Goal: Information Seeking & Learning: Learn about a topic

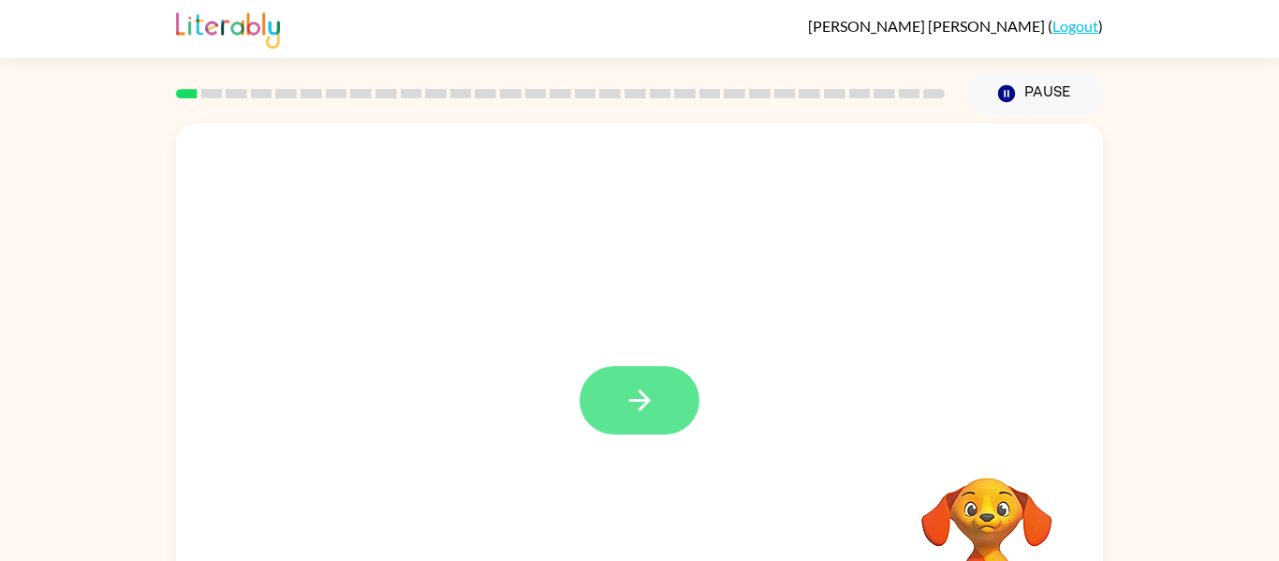
click at [631, 399] on icon "button" at bounding box center [639, 400] width 33 height 33
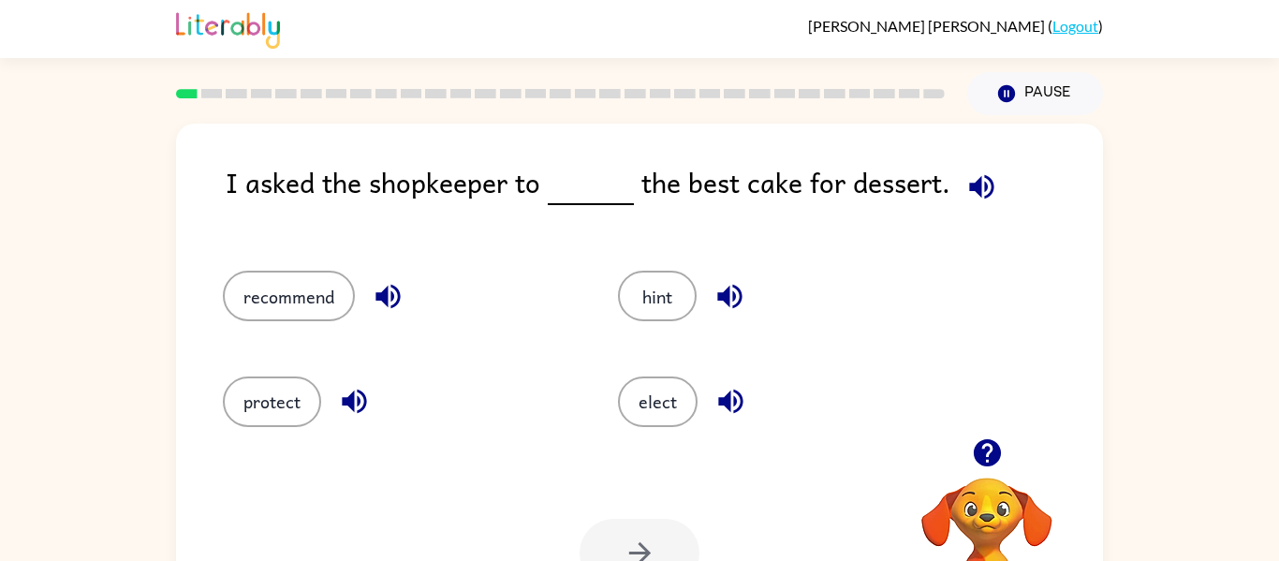
click at [952, 228] on div "I asked the shopkeeper to the best cake for dessert." at bounding box center [664, 197] width 877 height 72
click at [273, 296] on button "recommend" at bounding box center [289, 296] width 132 height 51
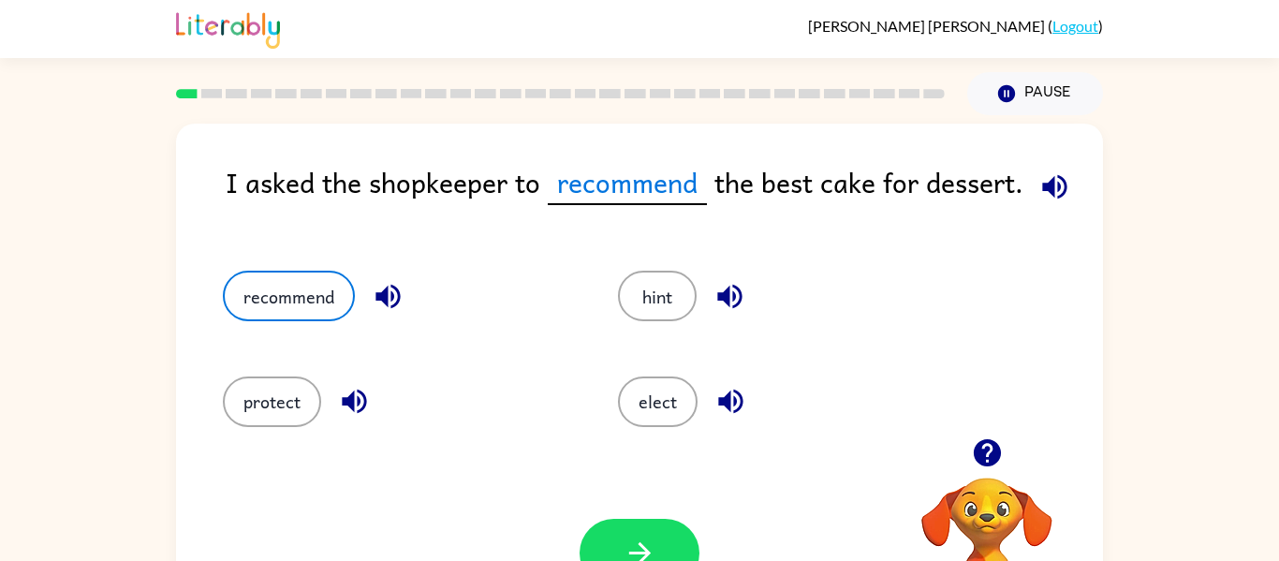
click at [656, 517] on div "Your browser must support playing .mp4 files to use Literably. Please try using…" at bounding box center [639, 552] width 927 height 211
click at [612, 532] on button "button" at bounding box center [639, 553] width 120 height 68
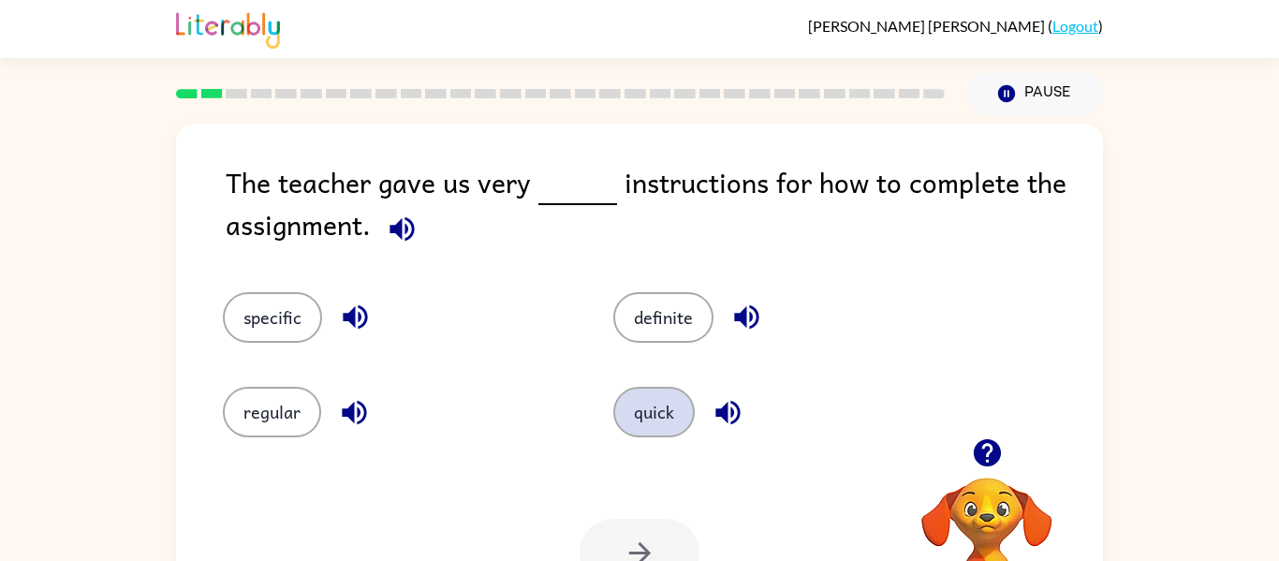
click at [654, 424] on button "quick" at bounding box center [653, 412] width 81 height 51
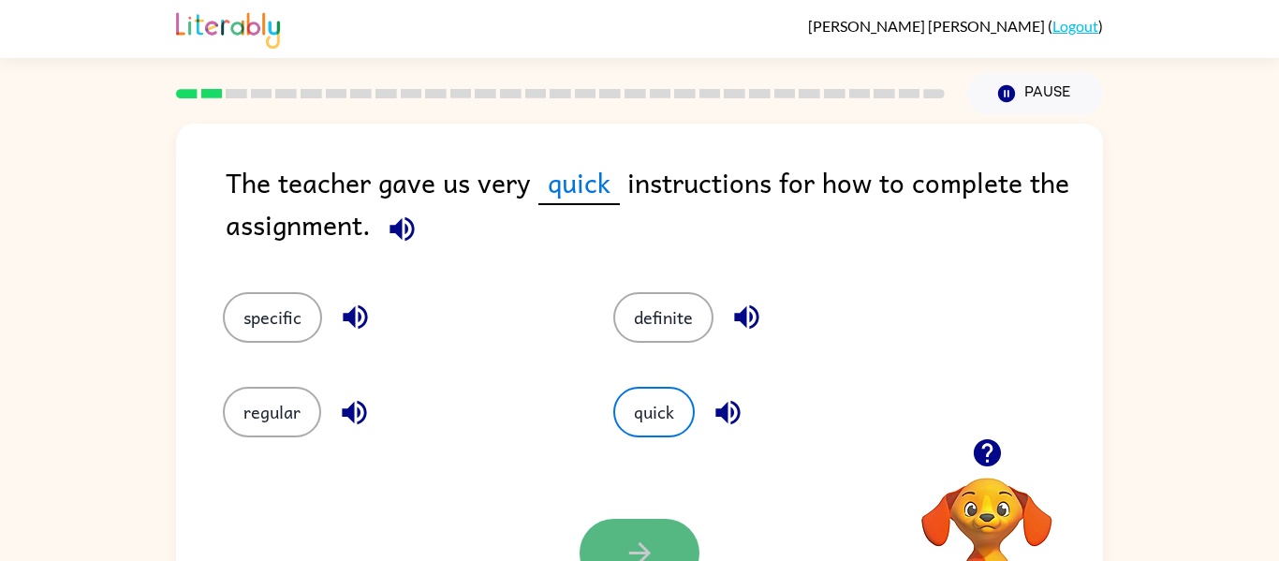
click at [623, 520] on button "button" at bounding box center [639, 553] width 120 height 68
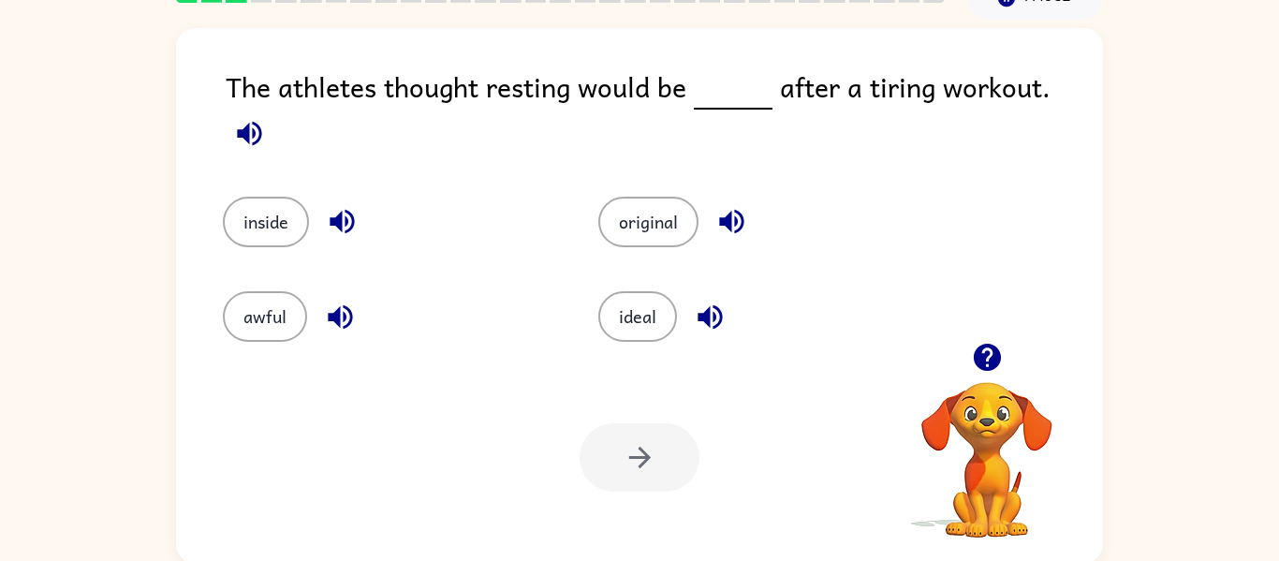
scroll to position [97, 0]
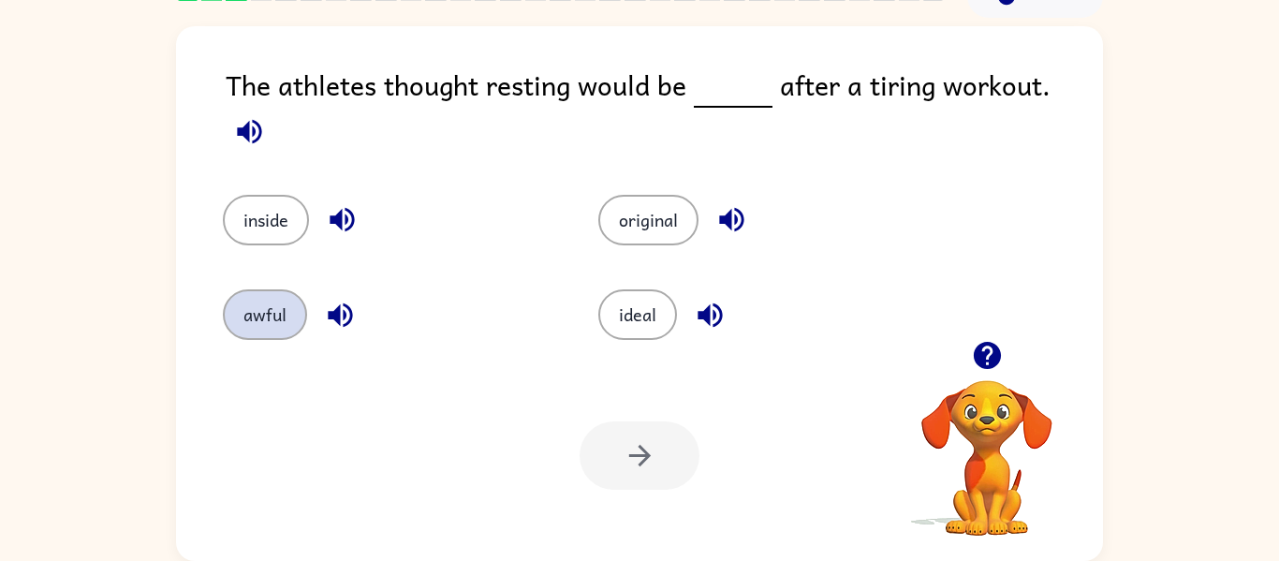
click at [247, 292] on button "awful" at bounding box center [265, 314] width 84 height 51
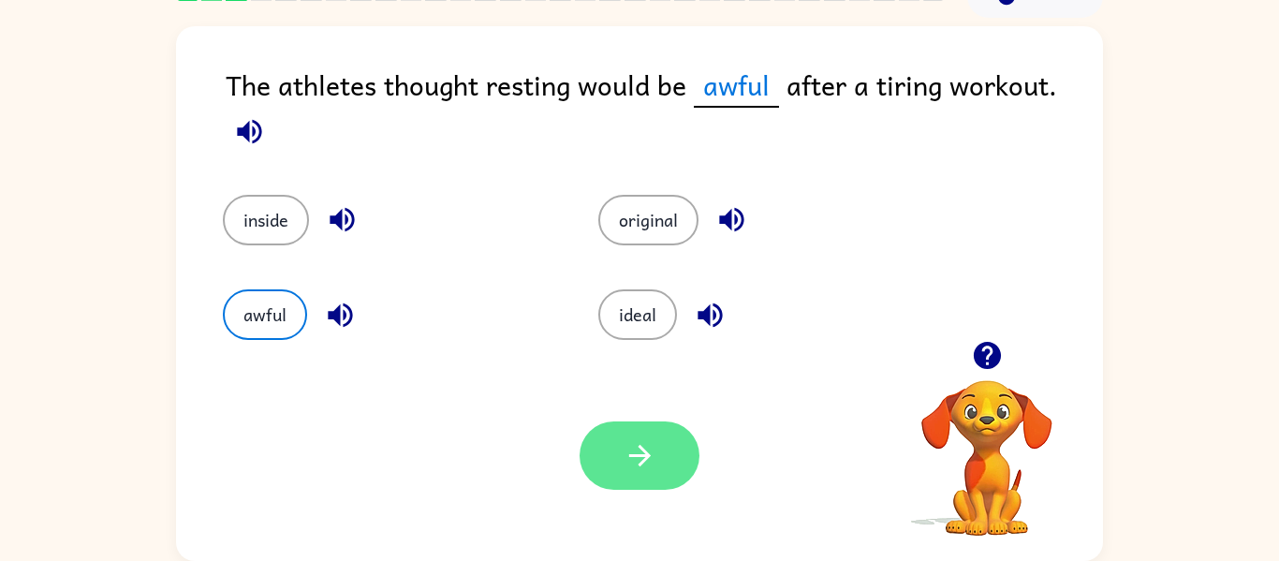
click at [660, 446] on button "button" at bounding box center [639, 455] width 120 height 68
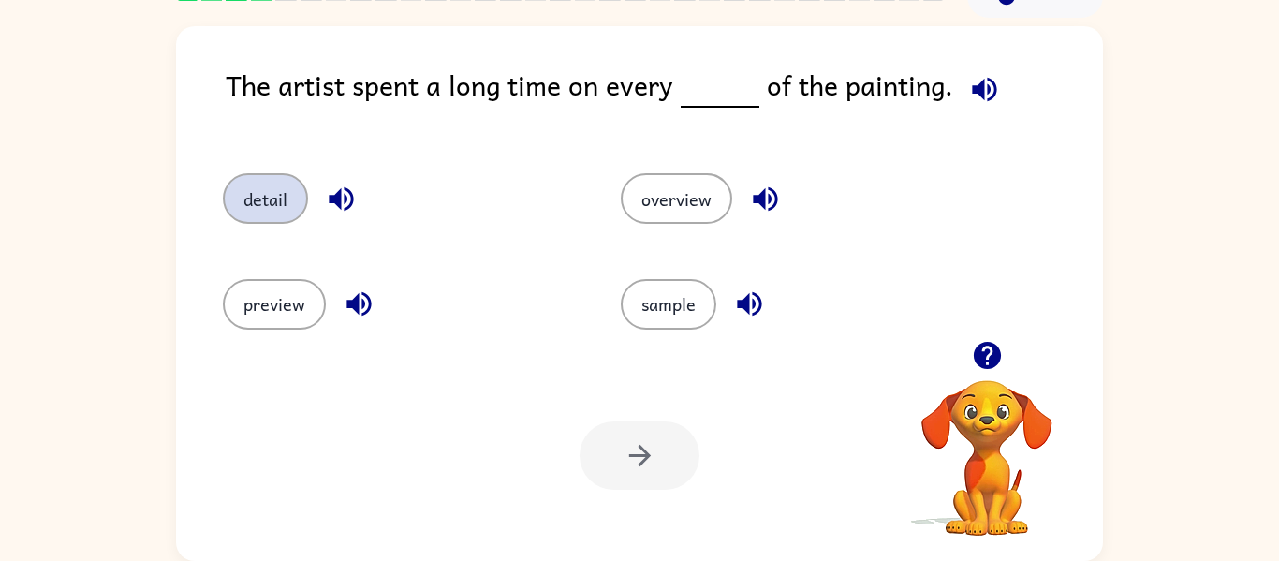
click at [292, 208] on button "detail" at bounding box center [265, 198] width 85 height 51
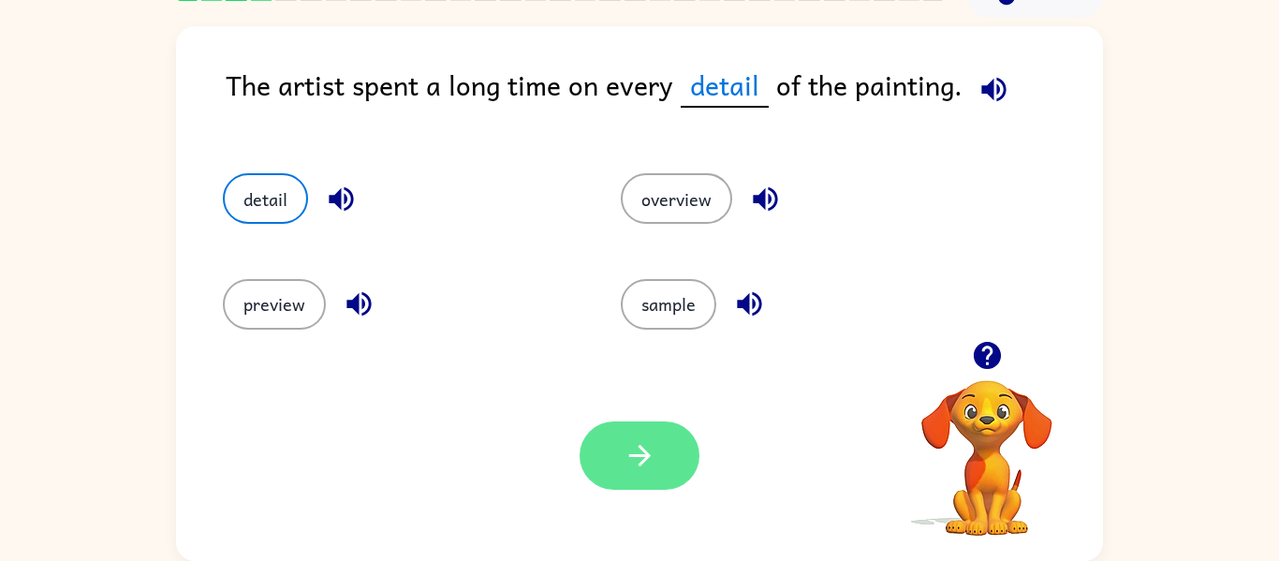
click at [626, 448] on icon "button" at bounding box center [639, 455] width 33 height 33
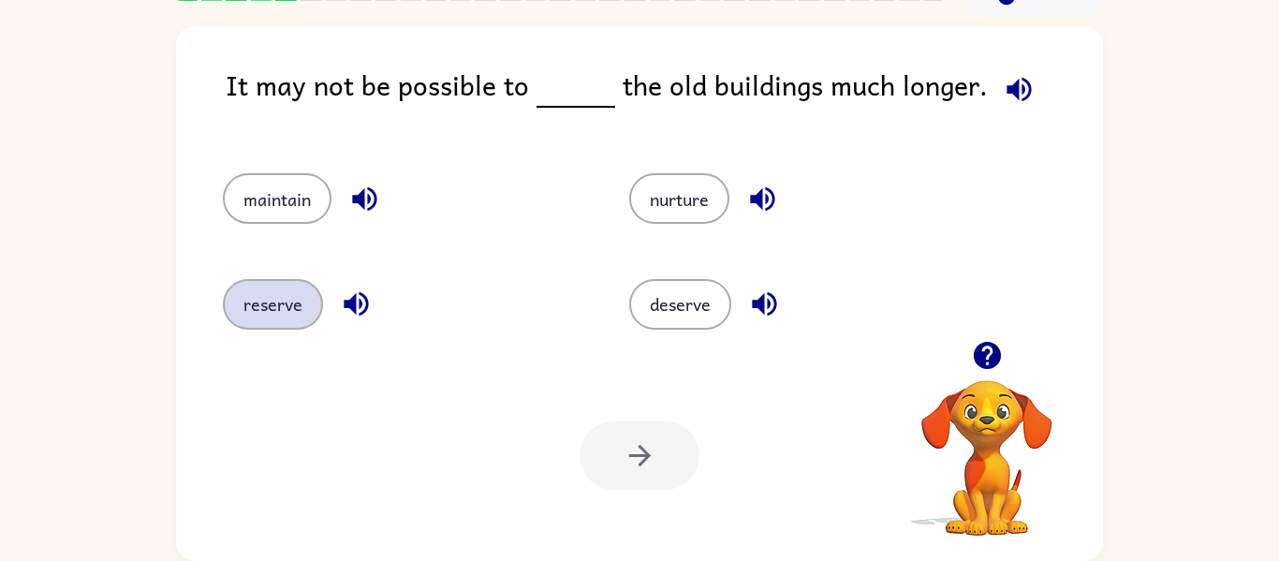
click at [272, 305] on button "reserve" at bounding box center [273, 304] width 100 height 51
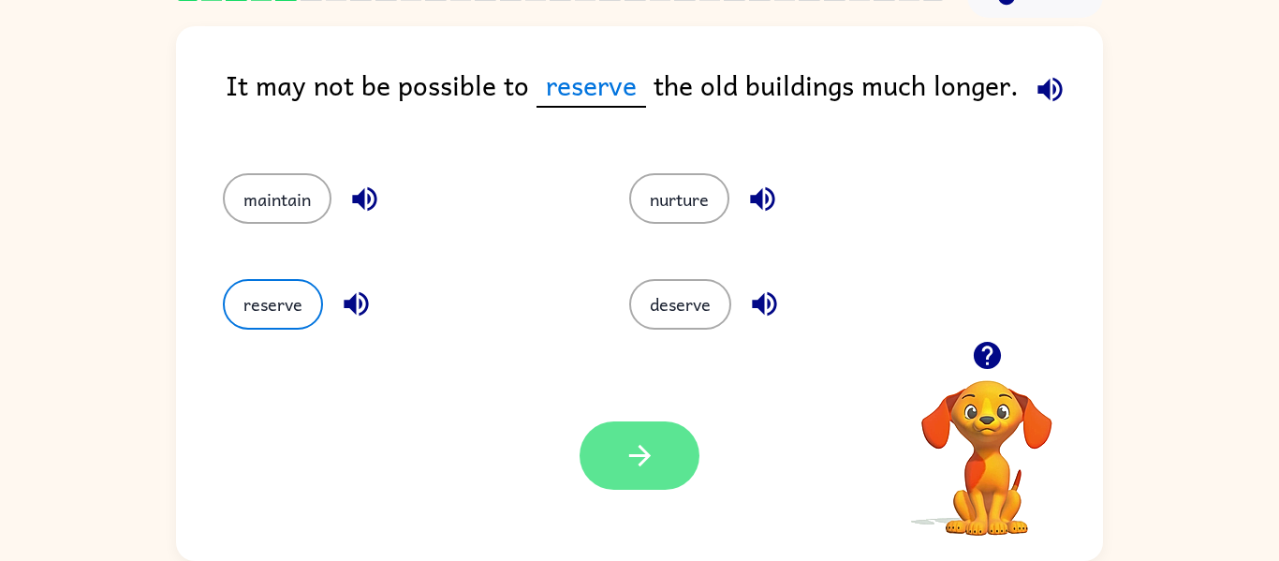
click at [625, 468] on icon "button" at bounding box center [639, 455] width 33 height 33
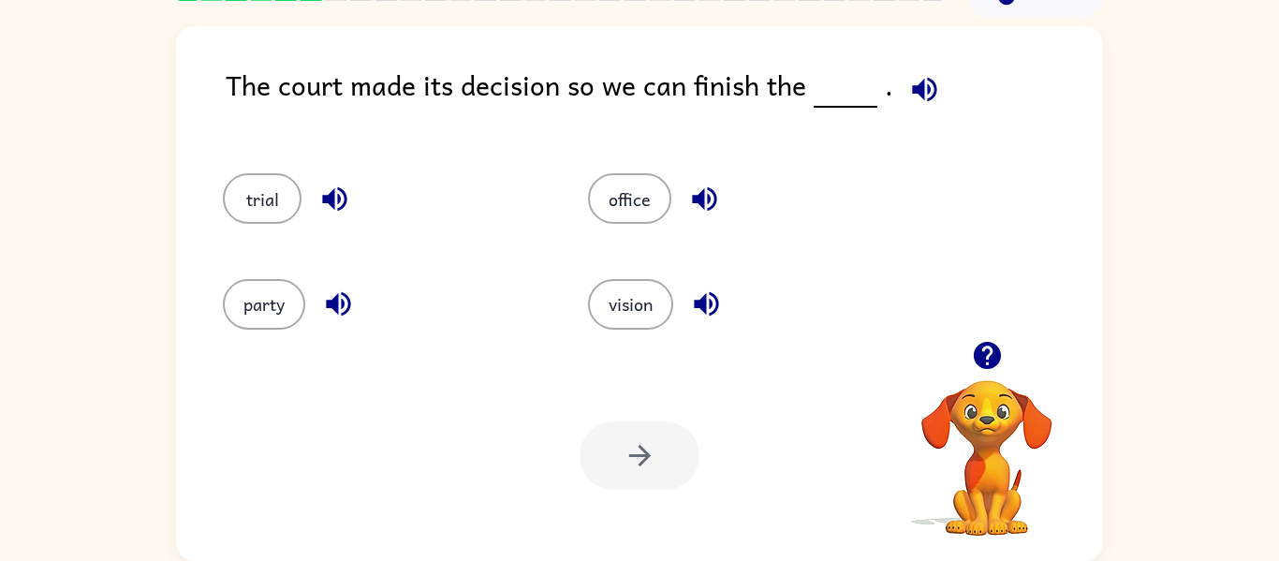
click at [728, 468] on div "Your browser must support playing .mp4 files to use Literably. Please try using…" at bounding box center [639, 455] width 927 height 211
click at [642, 210] on button "office" at bounding box center [629, 198] width 83 height 51
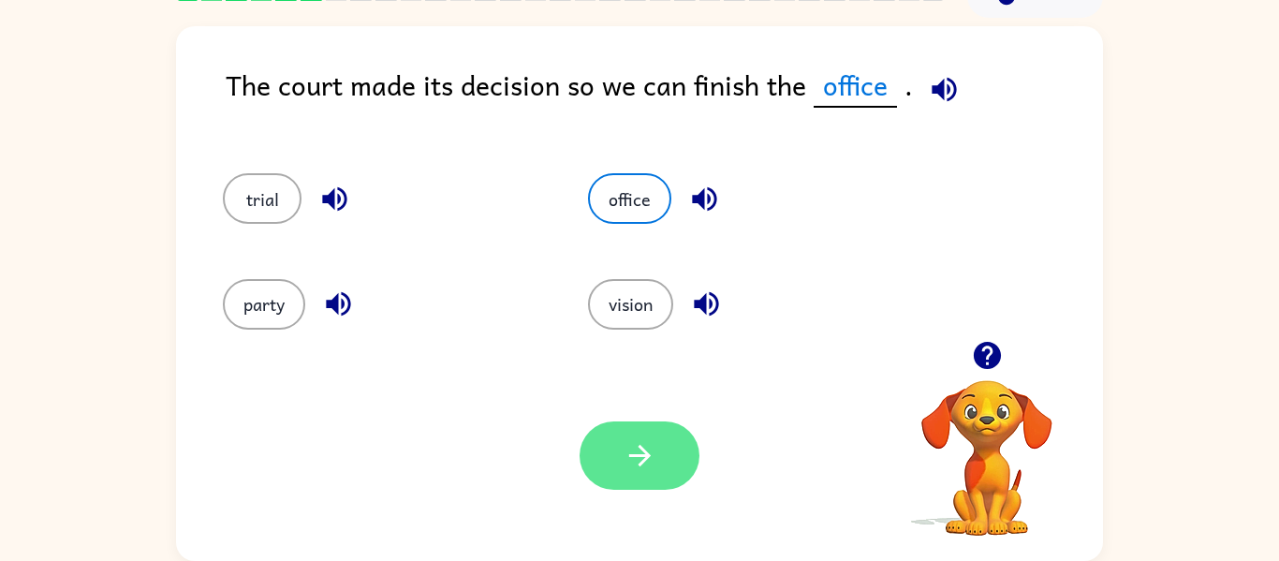
click at [660, 452] on button "button" at bounding box center [639, 455] width 120 height 68
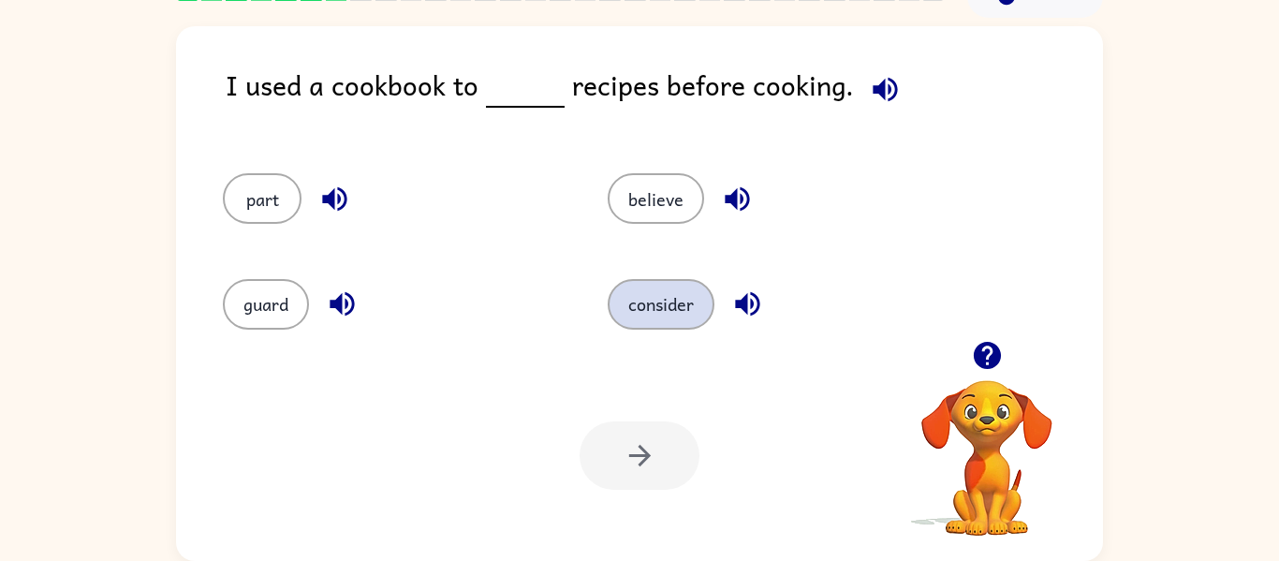
click at [636, 294] on button "consider" at bounding box center [660, 304] width 107 height 51
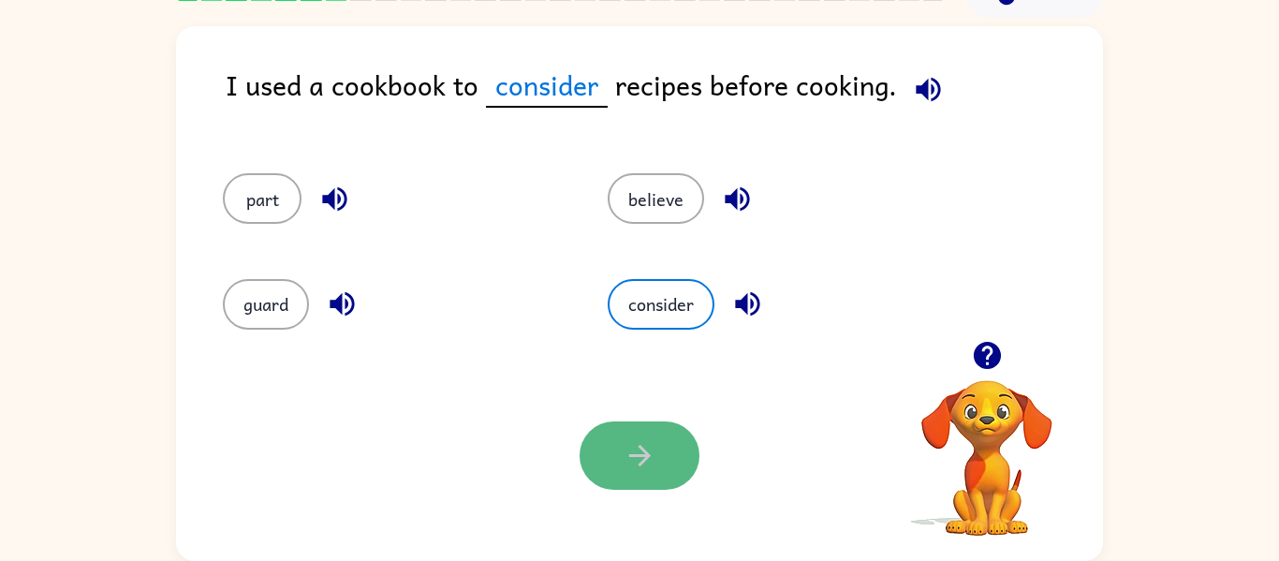
click at [626, 451] on icon "button" at bounding box center [639, 455] width 33 height 33
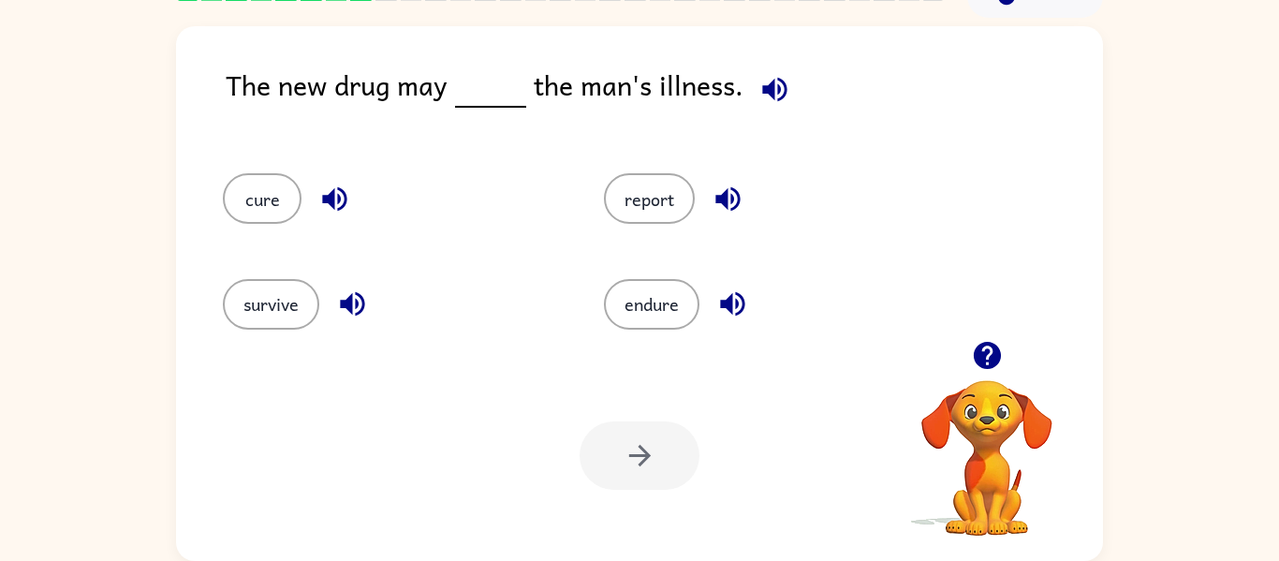
click at [266, 169] on div "cure" at bounding box center [377, 190] width 381 height 105
click at [263, 219] on button "cure" at bounding box center [262, 198] width 79 height 51
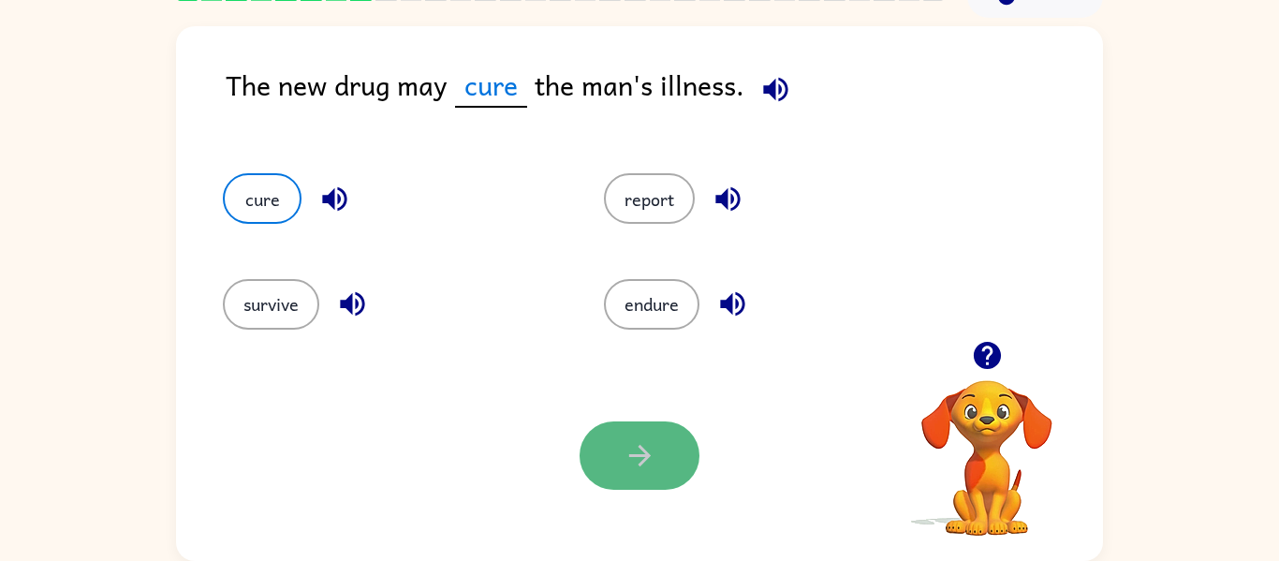
click at [619, 480] on button "button" at bounding box center [639, 455] width 120 height 68
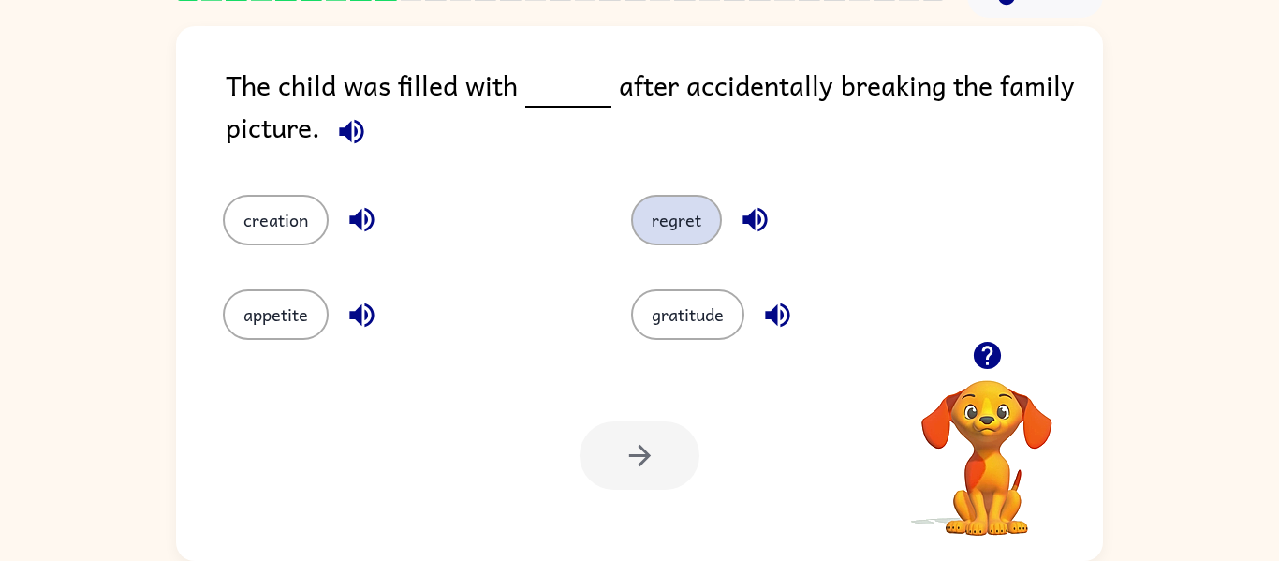
click at [700, 220] on button "regret" at bounding box center [676, 220] width 91 height 51
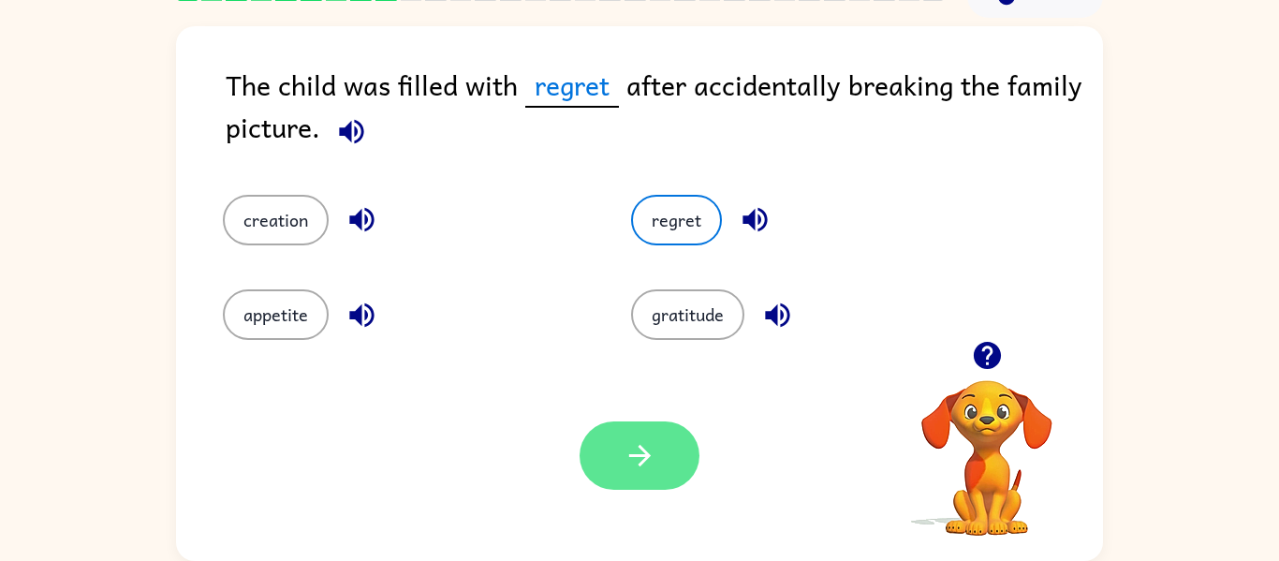
click at [670, 448] on button "button" at bounding box center [639, 455] width 120 height 68
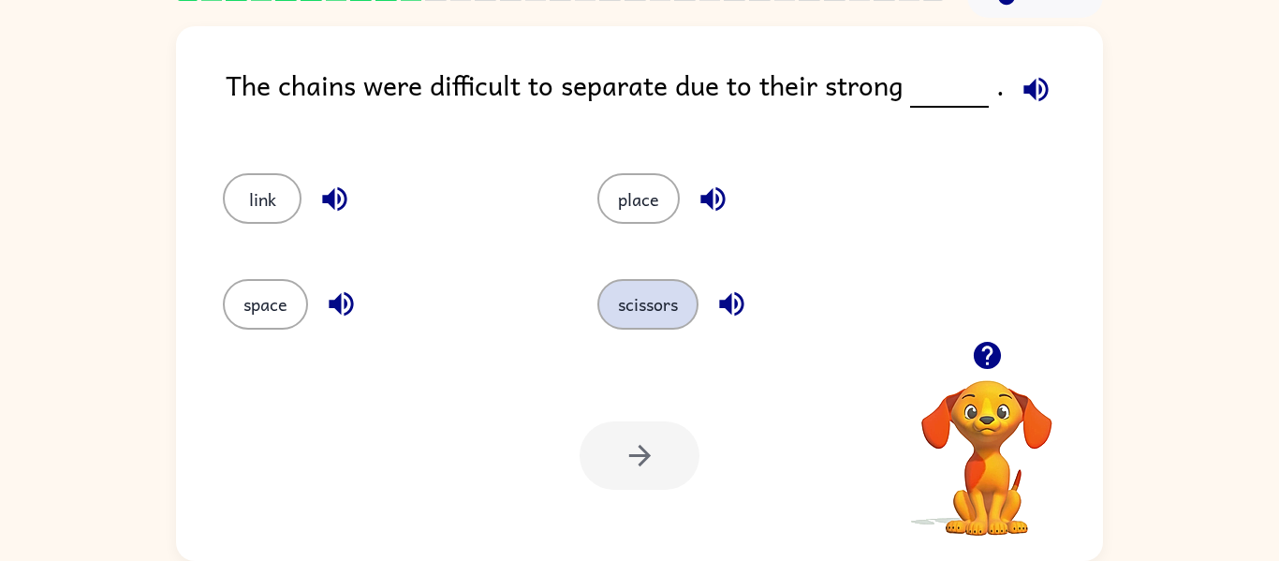
click at [638, 281] on button "scissors" at bounding box center [647, 304] width 101 height 51
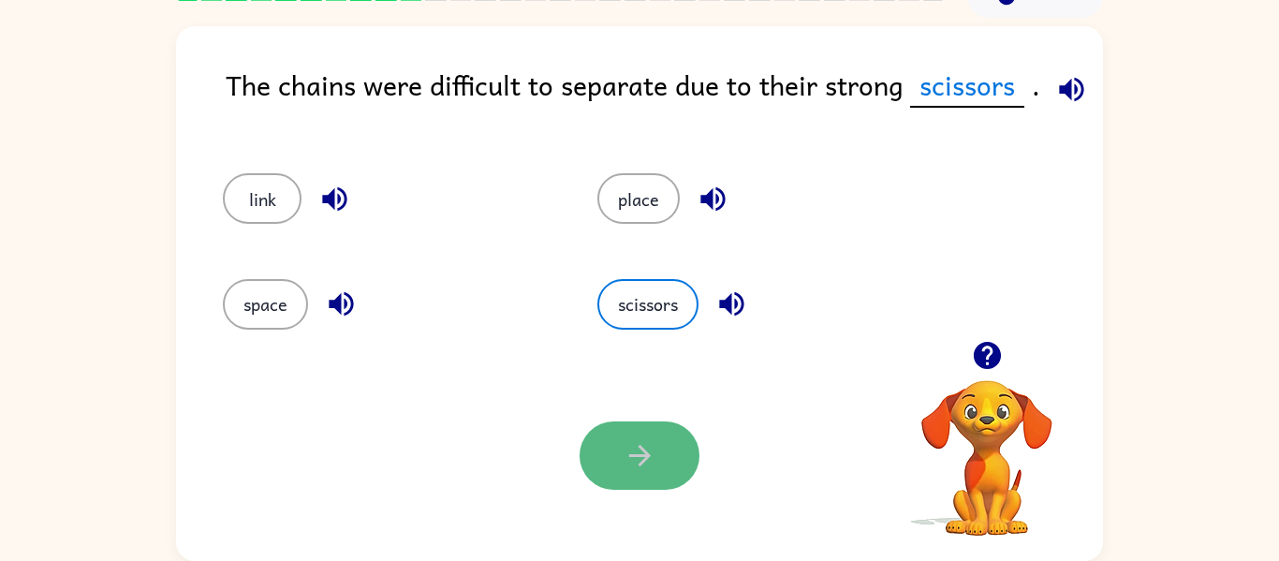
click at [634, 460] on icon "button" at bounding box center [639, 455] width 33 height 33
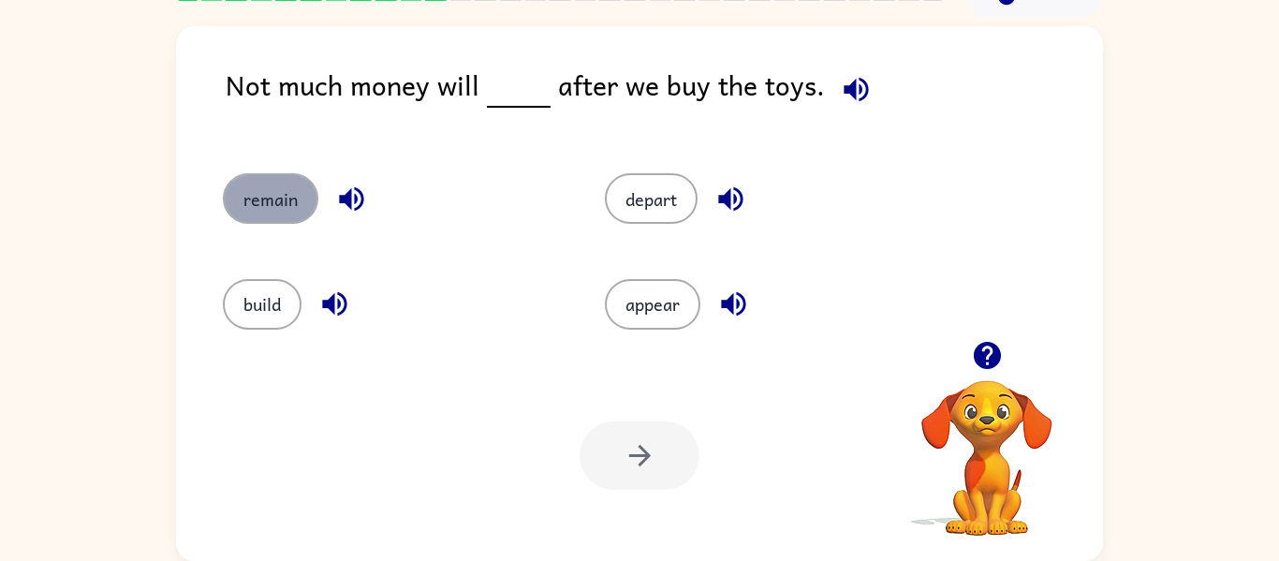
click at [295, 199] on button "remain" at bounding box center [270, 198] width 95 height 51
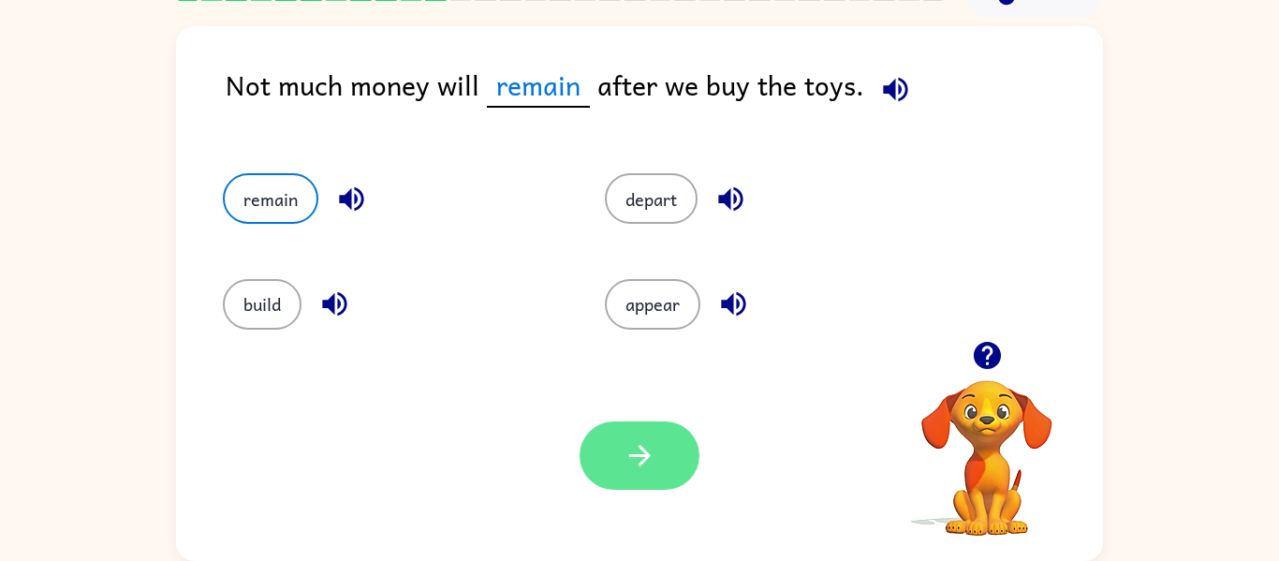
click at [665, 461] on button "button" at bounding box center [639, 455] width 120 height 68
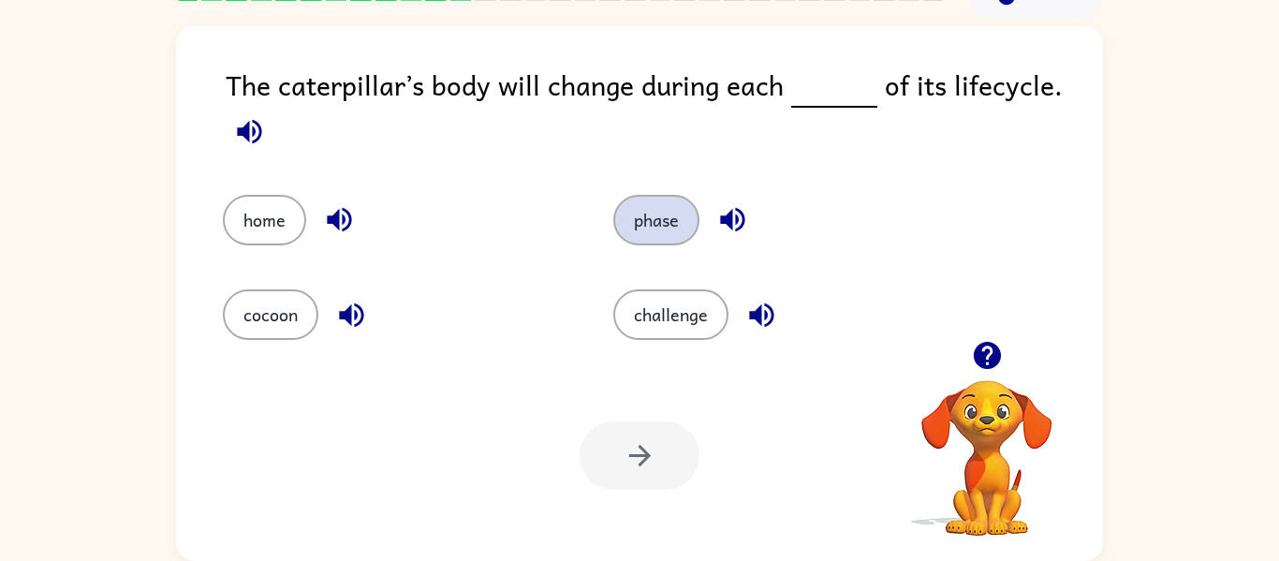
click at [663, 202] on button "phase" at bounding box center [656, 220] width 86 height 51
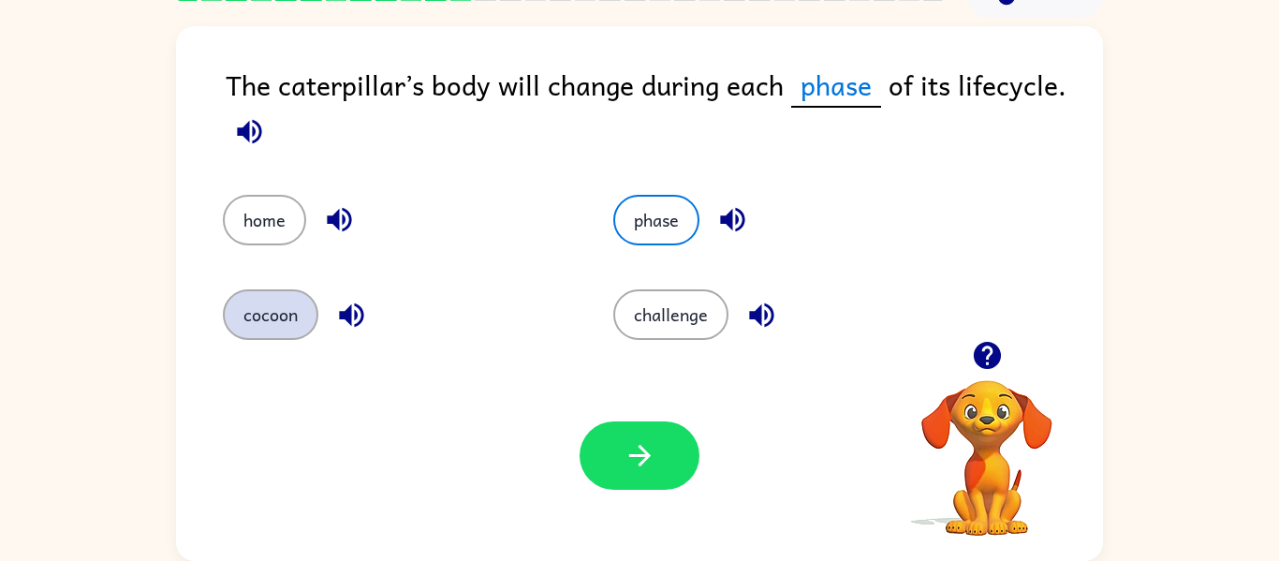
click at [241, 296] on button "cocoon" at bounding box center [270, 314] width 95 height 51
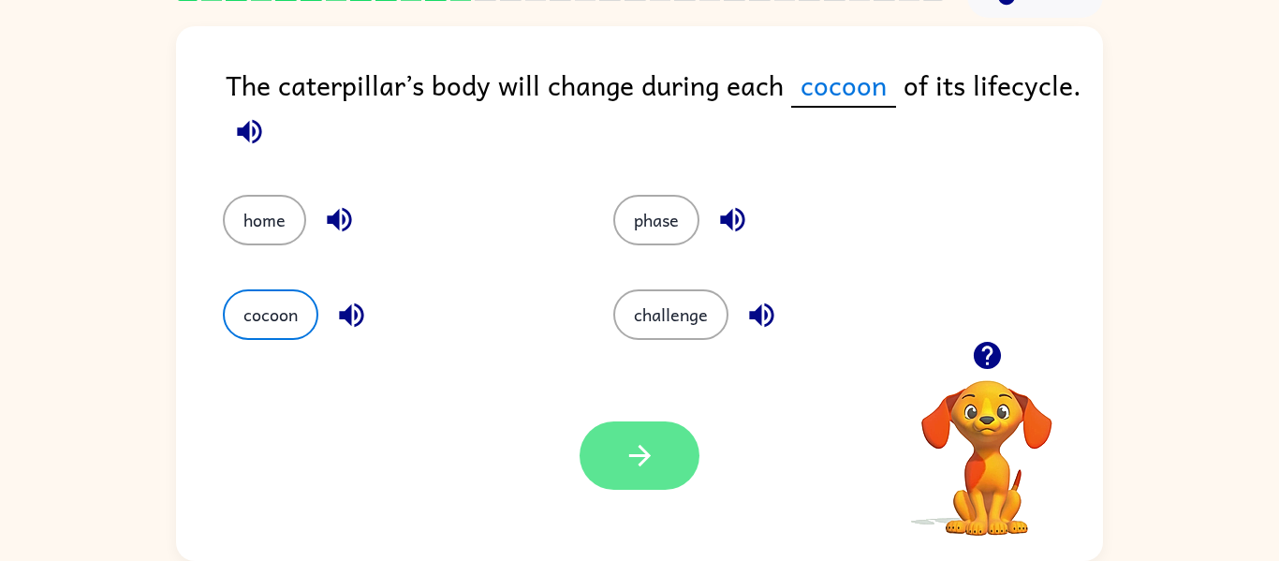
click at [648, 463] on icon "button" at bounding box center [639, 455] width 33 height 33
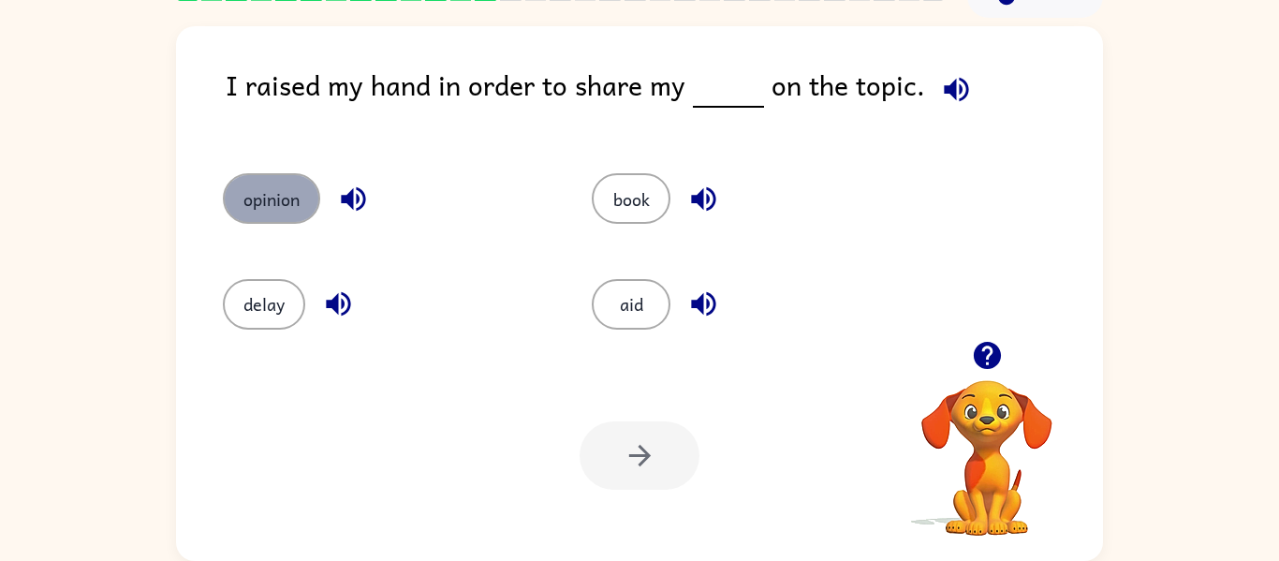
click at [293, 186] on button "opinion" at bounding box center [271, 198] width 97 height 51
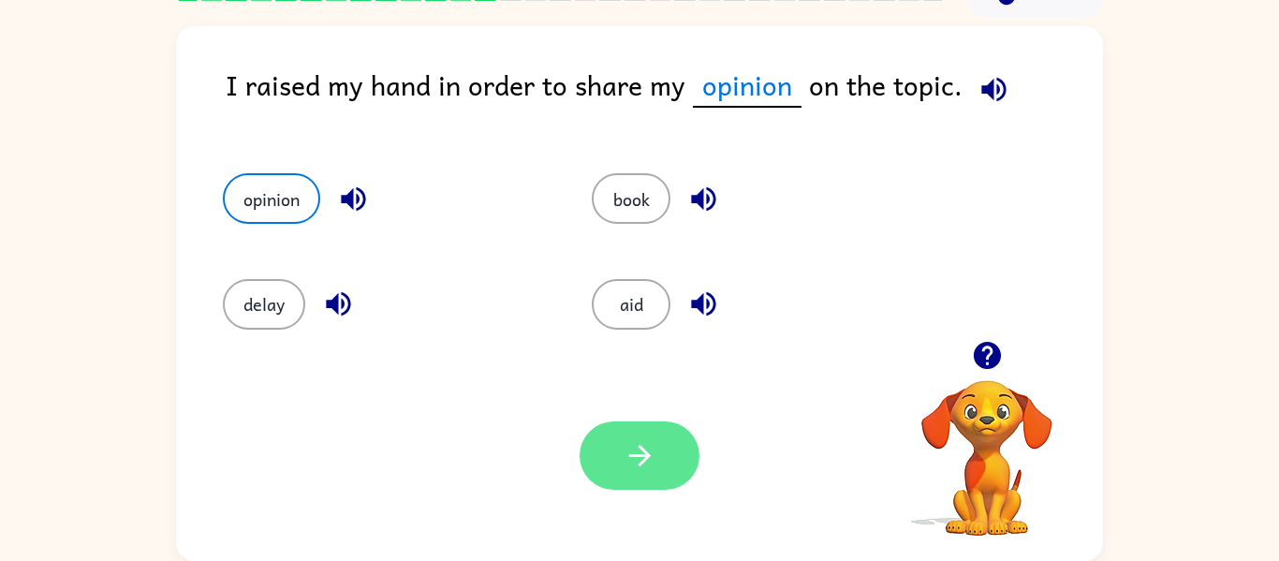
click at [629, 449] on icon "button" at bounding box center [639, 455] width 33 height 33
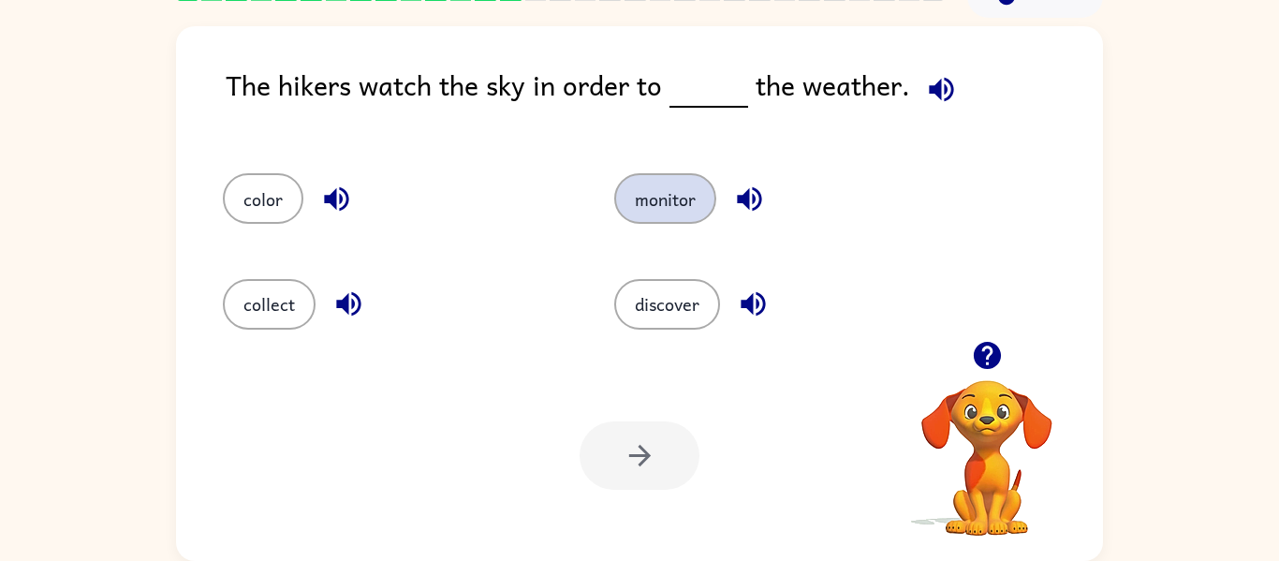
click at [680, 197] on button "monitor" at bounding box center [665, 198] width 102 height 51
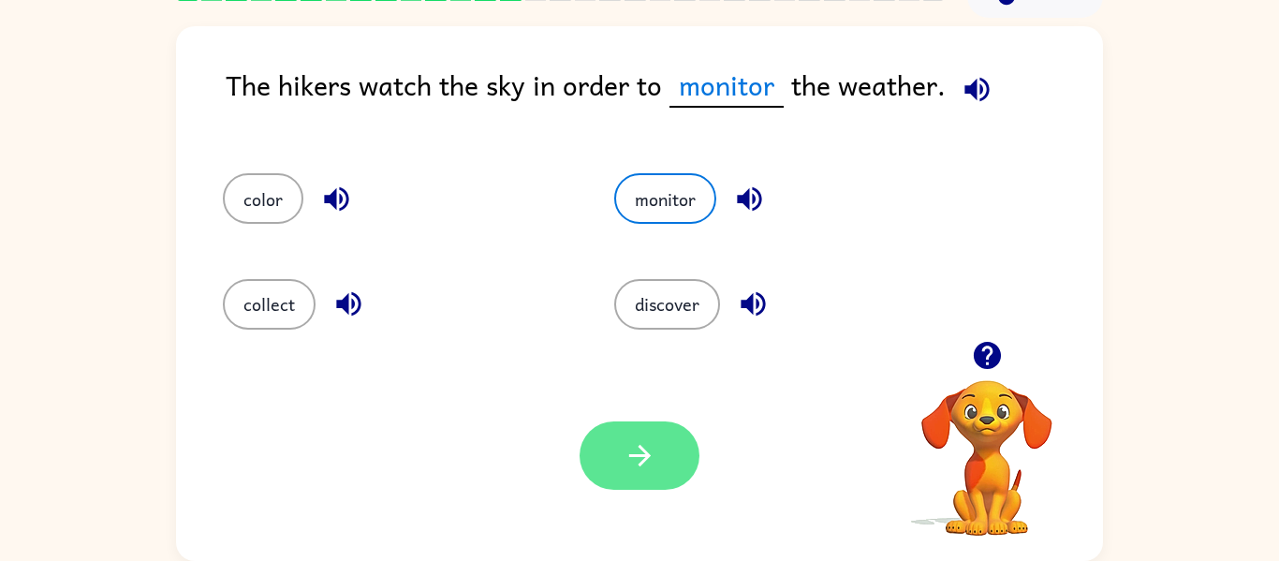
click at [673, 448] on button "button" at bounding box center [639, 455] width 120 height 68
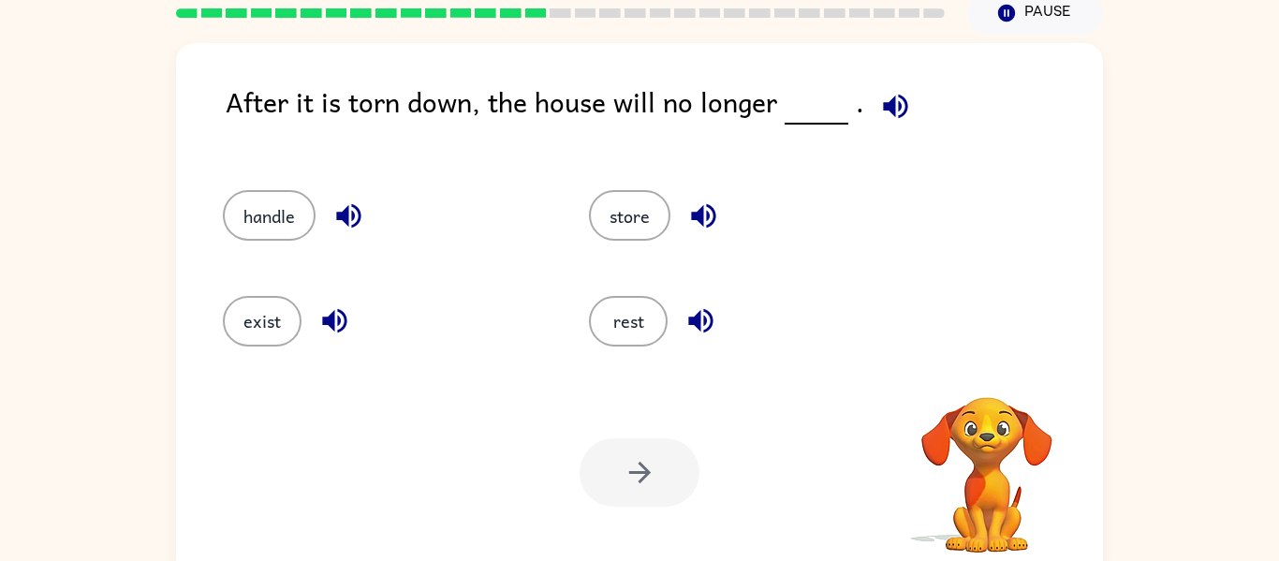
scroll to position [81, 0]
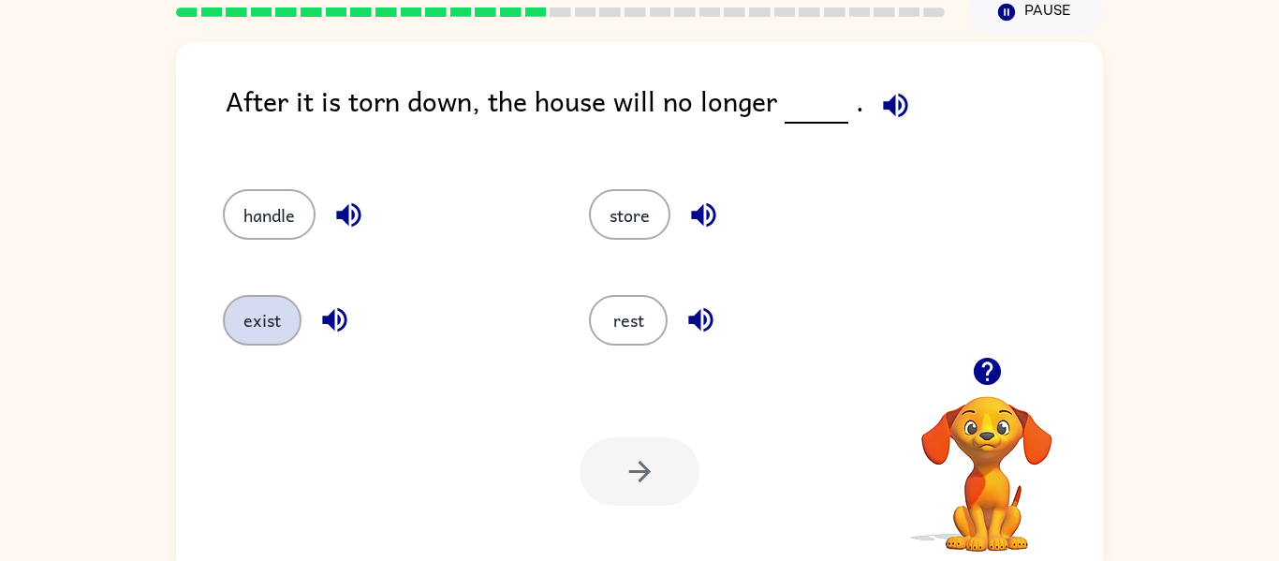
click at [276, 306] on button "exist" at bounding box center [262, 320] width 79 height 51
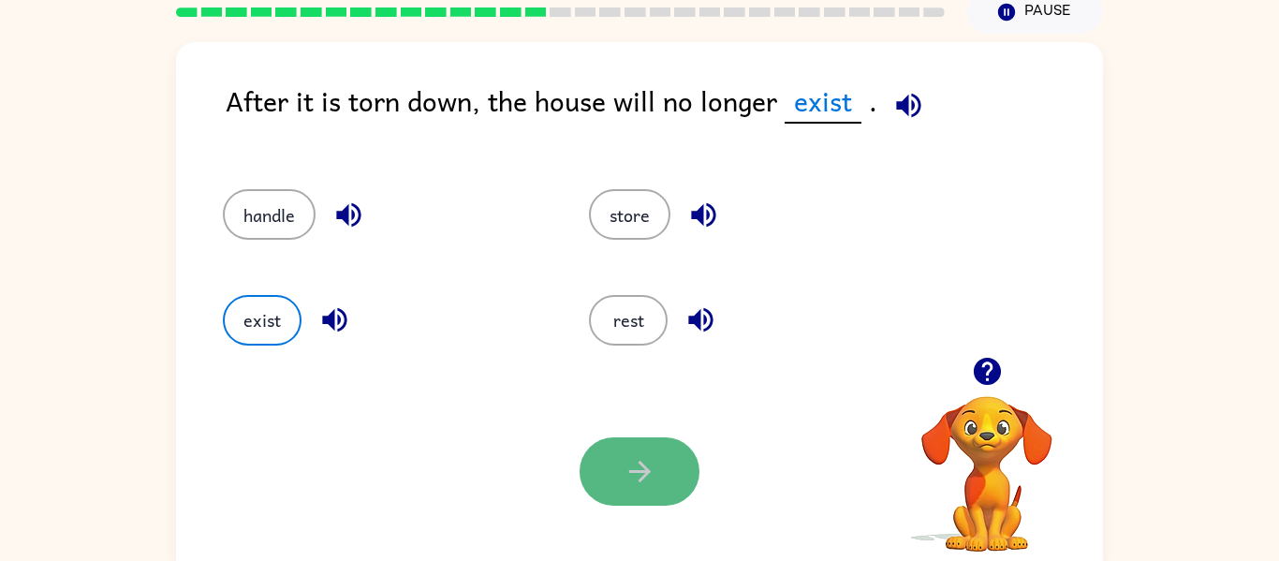
click at [618, 480] on button "button" at bounding box center [639, 471] width 120 height 68
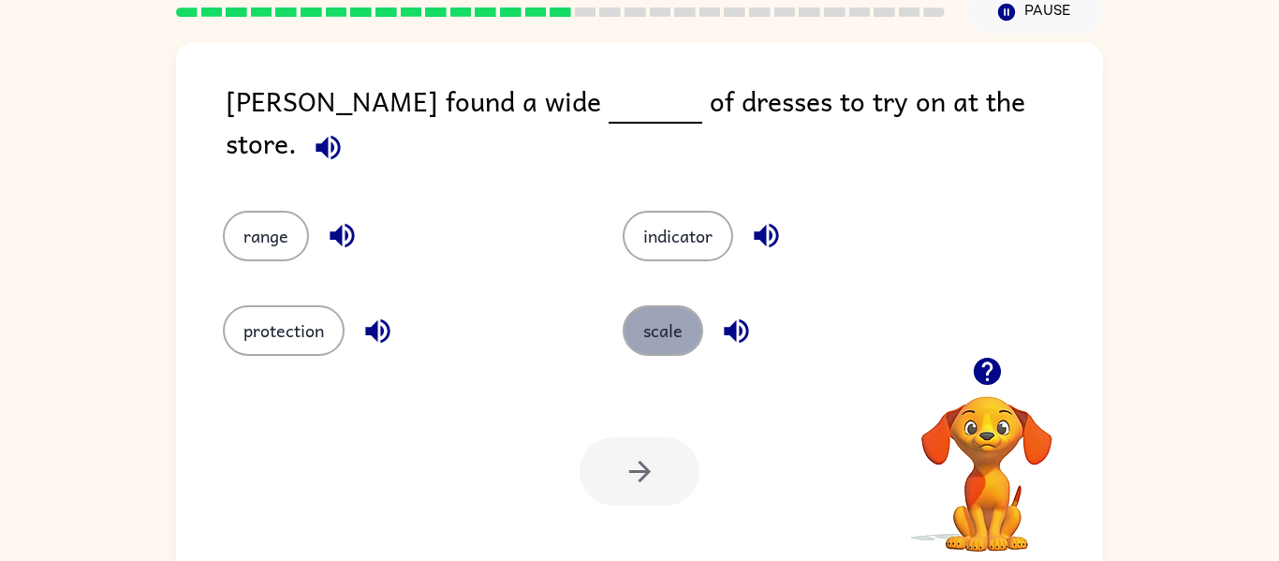
click at [656, 318] on button "scale" at bounding box center [662, 330] width 80 height 51
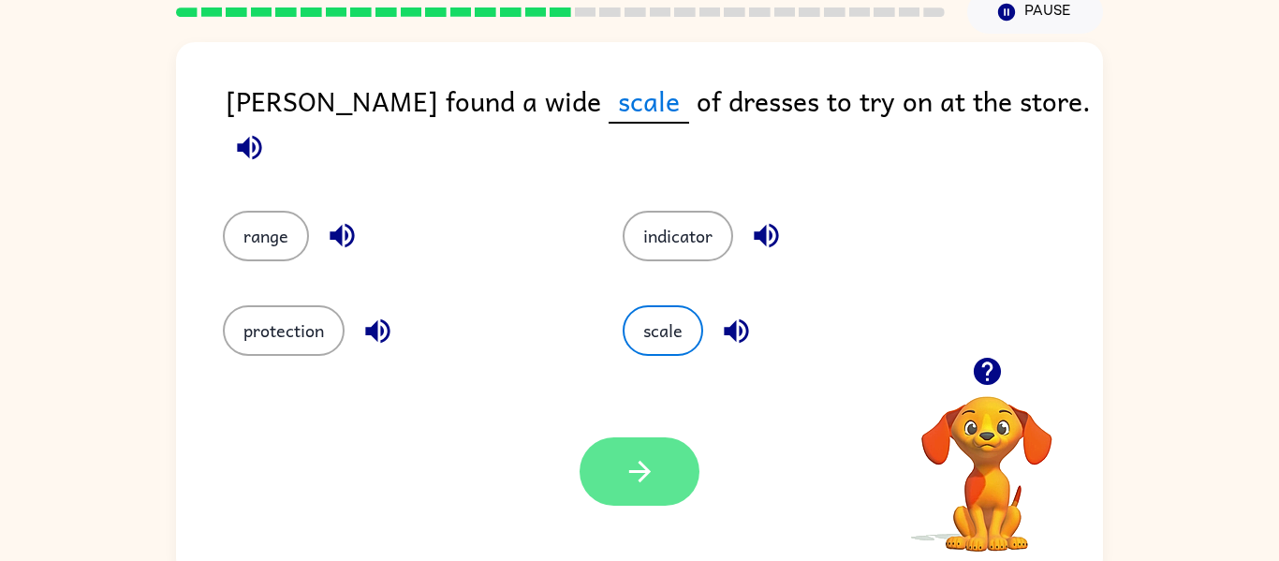
click at [644, 472] on icon "button" at bounding box center [639, 472] width 22 height 22
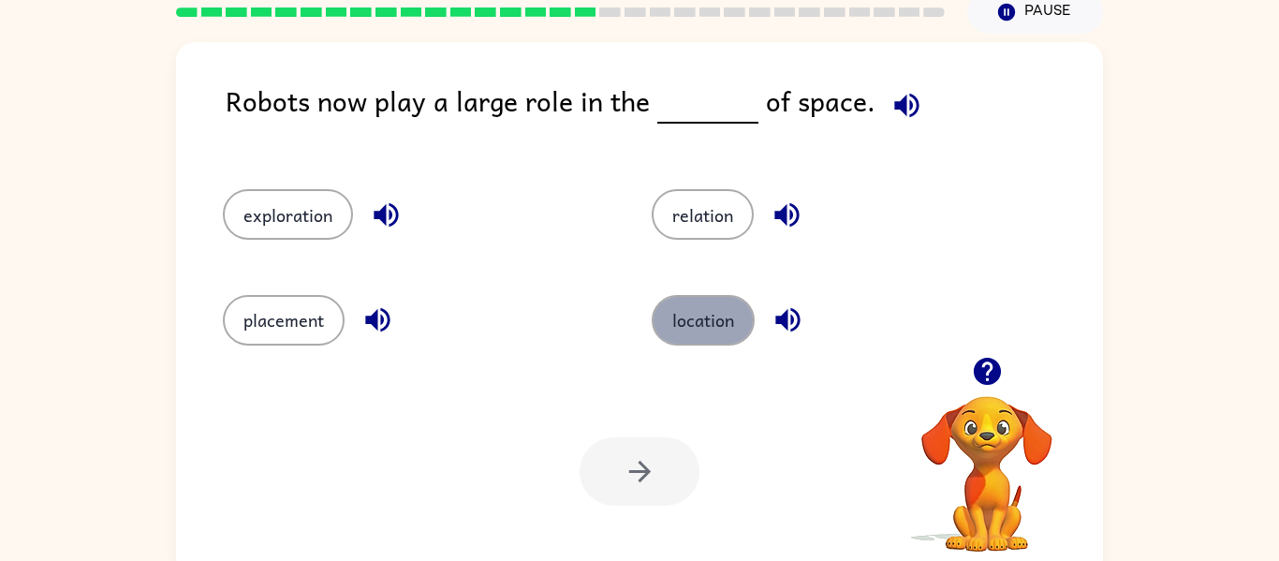
click at [697, 317] on button "location" at bounding box center [702, 320] width 103 height 51
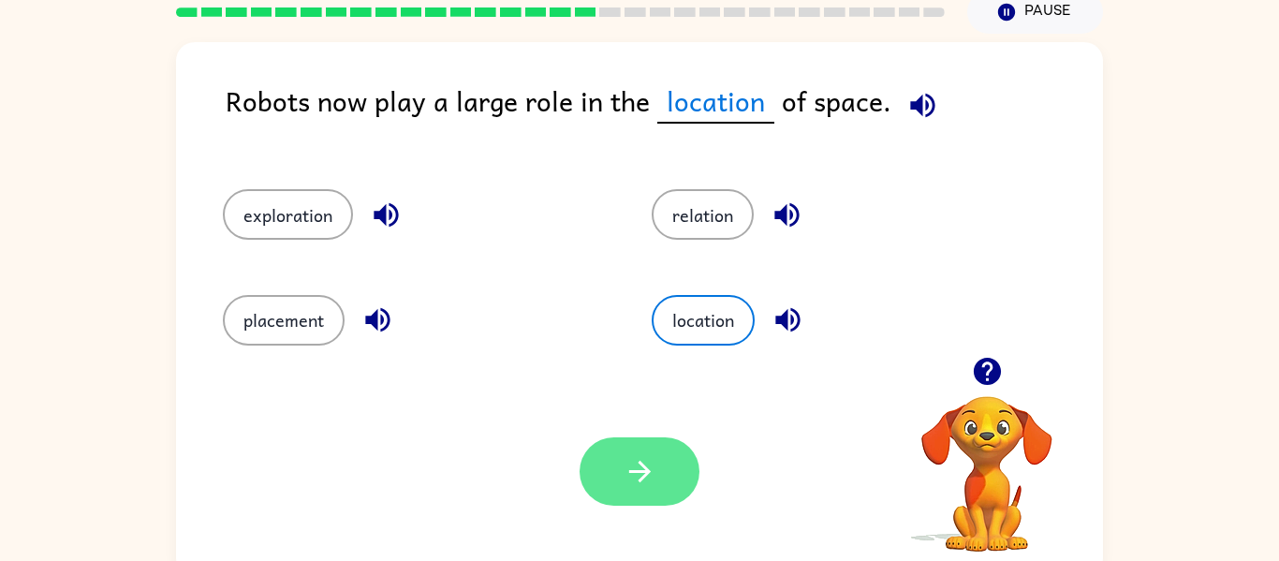
click at [667, 457] on button "button" at bounding box center [639, 471] width 120 height 68
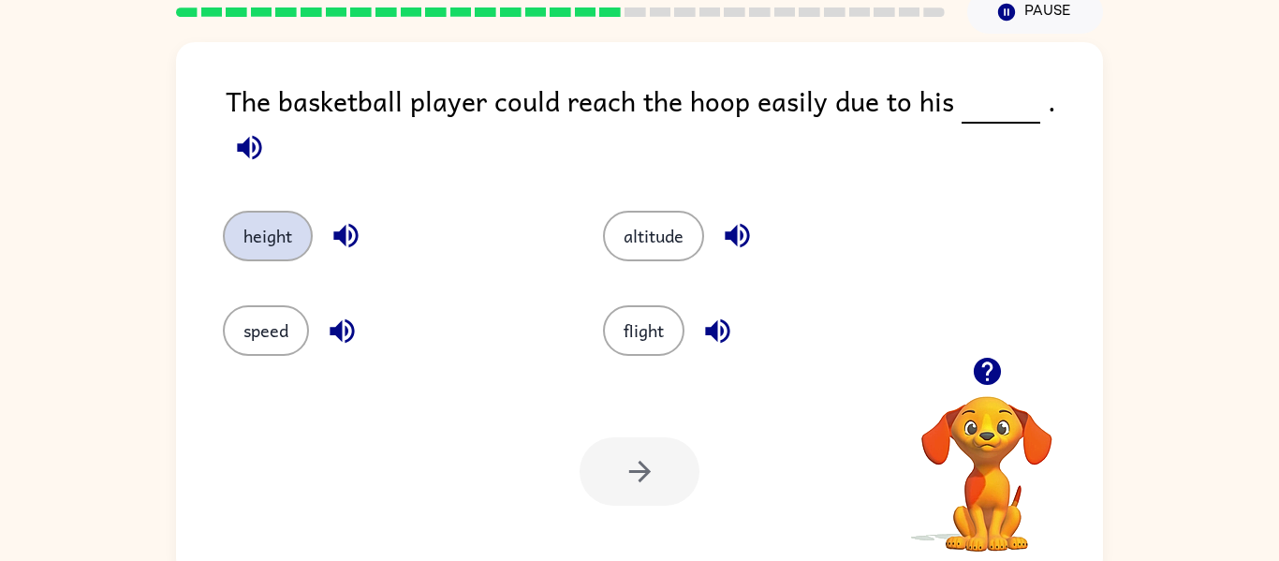
click at [277, 211] on button "height" at bounding box center [268, 236] width 90 height 51
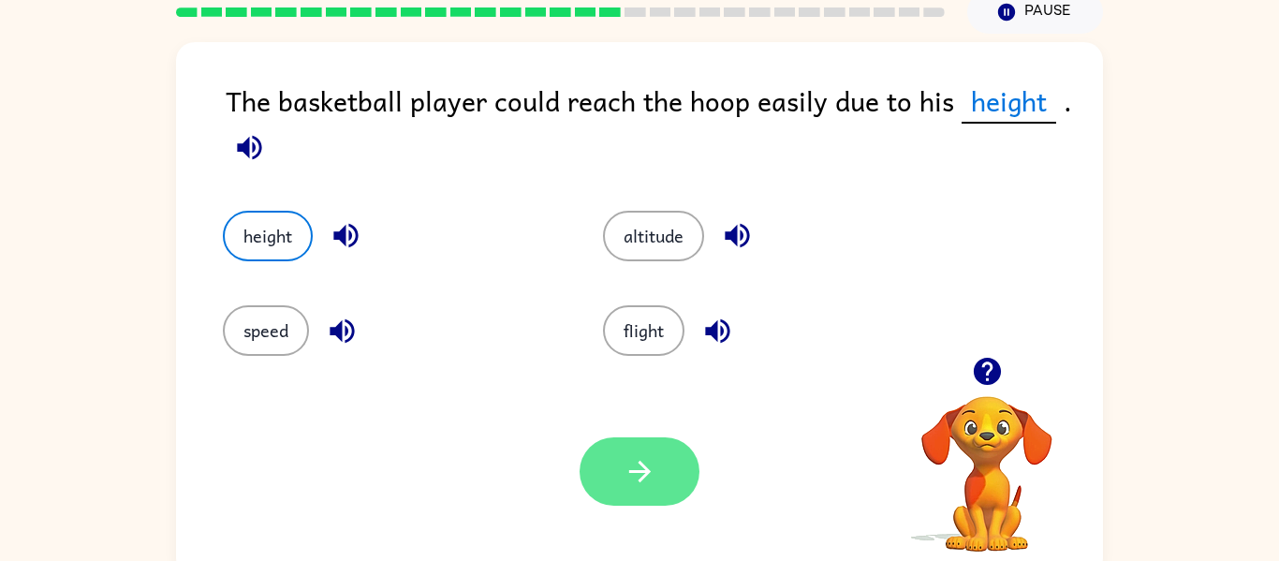
click at [653, 446] on button "button" at bounding box center [639, 471] width 120 height 68
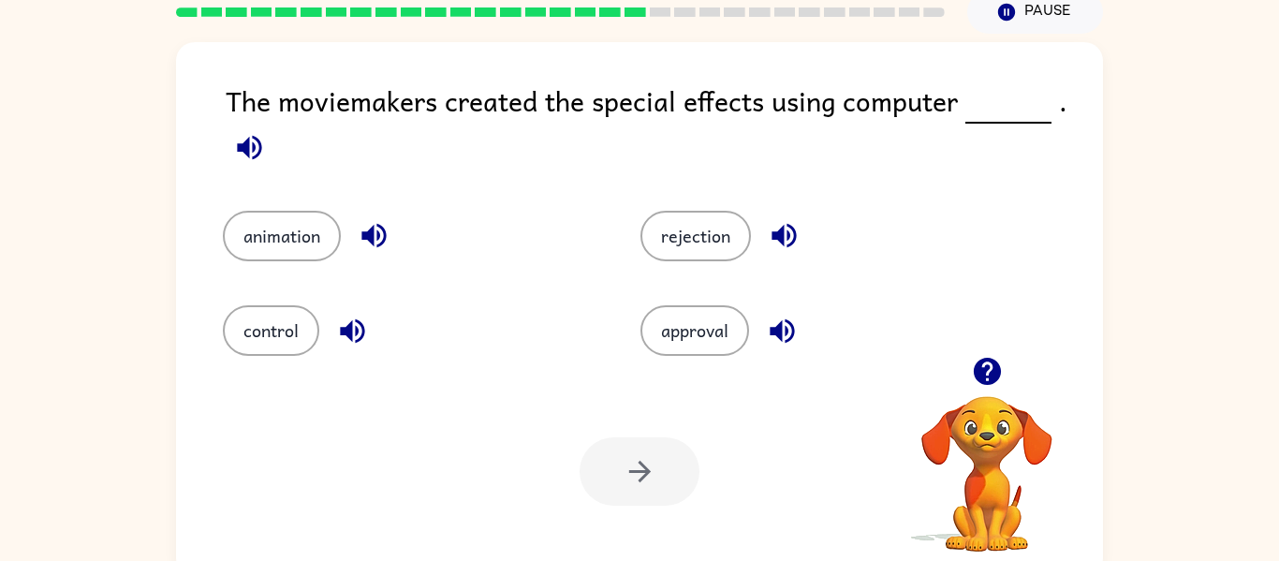
click at [696, 380] on div "Your browser must support playing .mp4 files to use Literably. Please try using…" at bounding box center [639, 471] width 927 height 211
click at [692, 363] on div "approval" at bounding box center [813, 317] width 417 height 95
click at [728, 314] on button "approval" at bounding box center [694, 330] width 109 height 51
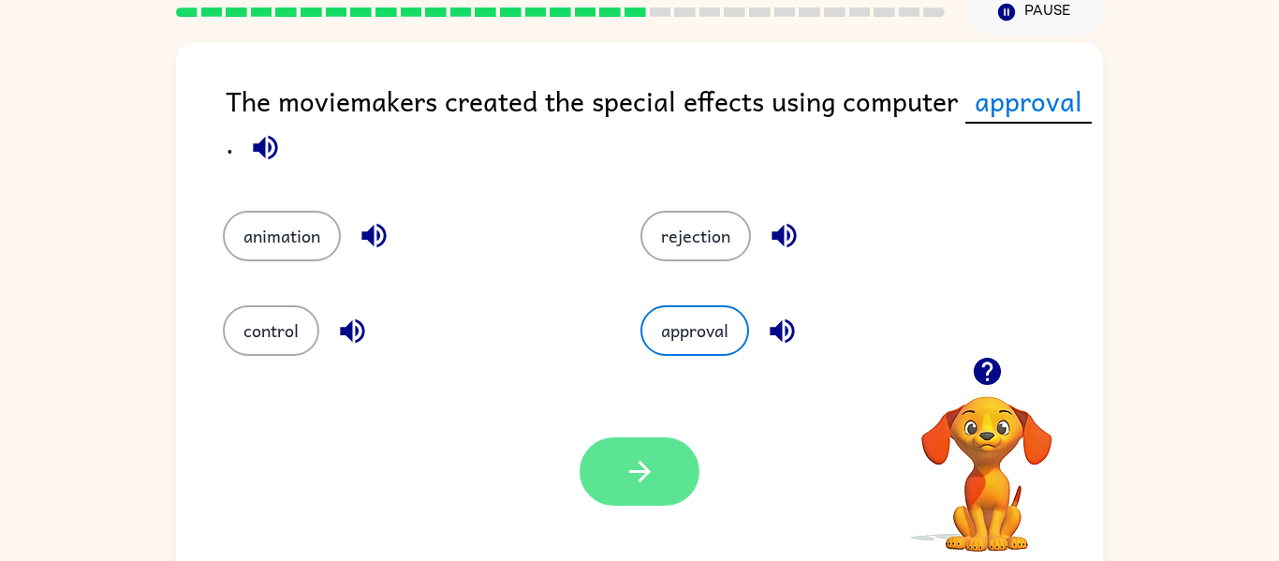
click at [679, 443] on button "button" at bounding box center [639, 471] width 120 height 68
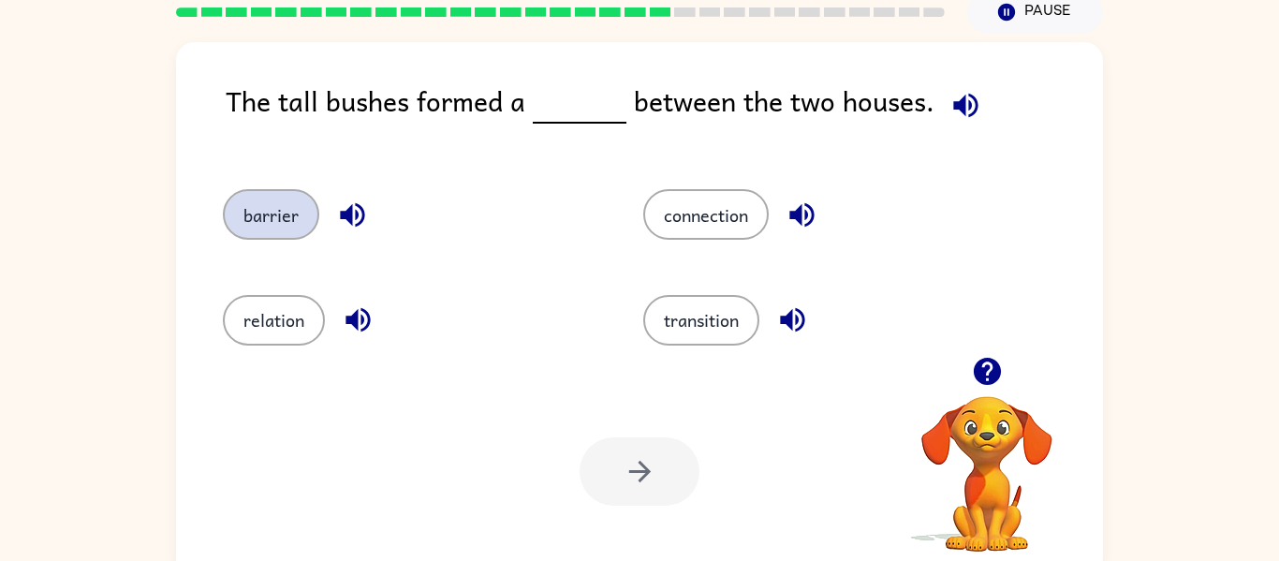
click at [238, 197] on button "barrier" at bounding box center [271, 214] width 96 height 51
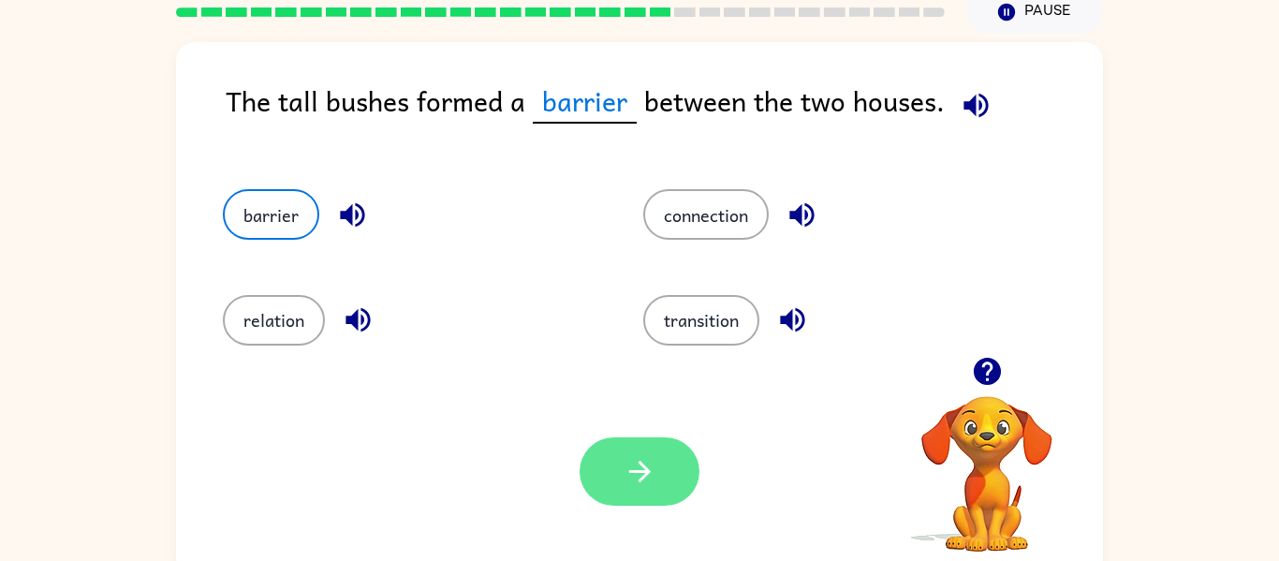
click at [642, 440] on button "button" at bounding box center [639, 471] width 120 height 68
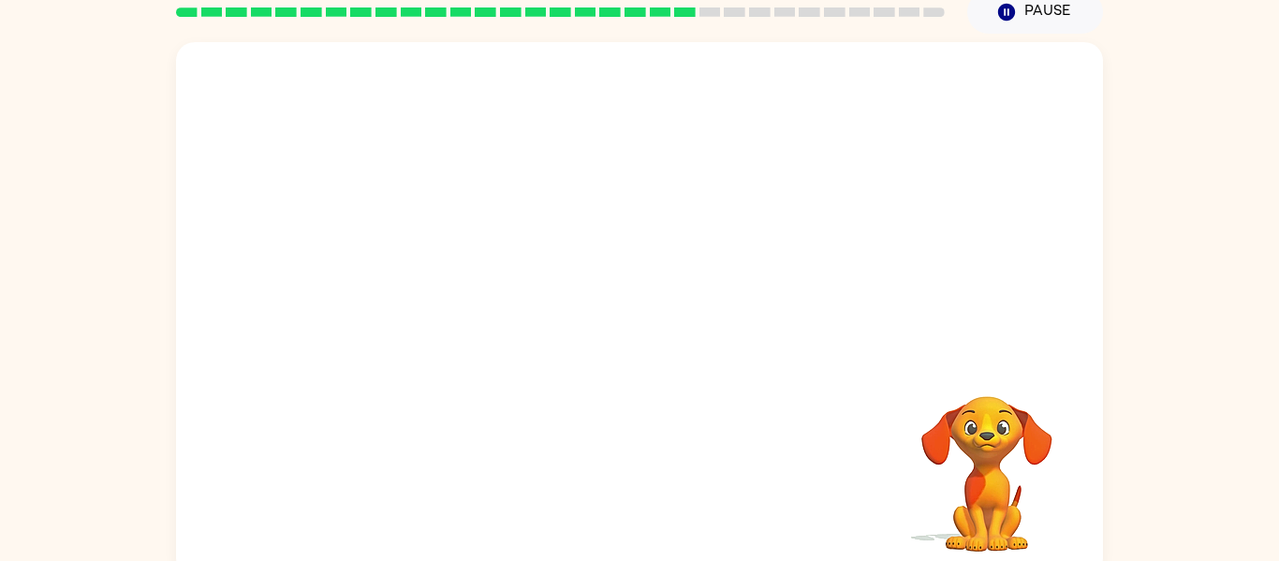
click at [746, 214] on video "Your browser must support playing .mp4 files to use Literably. Please try using…" at bounding box center [639, 199] width 927 height 314
click at [752, 196] on video "Your browser must support playing .mp4 files to use Literably. Please try using…" at bounding box center [639, 199] width 927 height 314
click at [653, 320] on icon "button" at bounding box center [639, 318] width 33 height 33
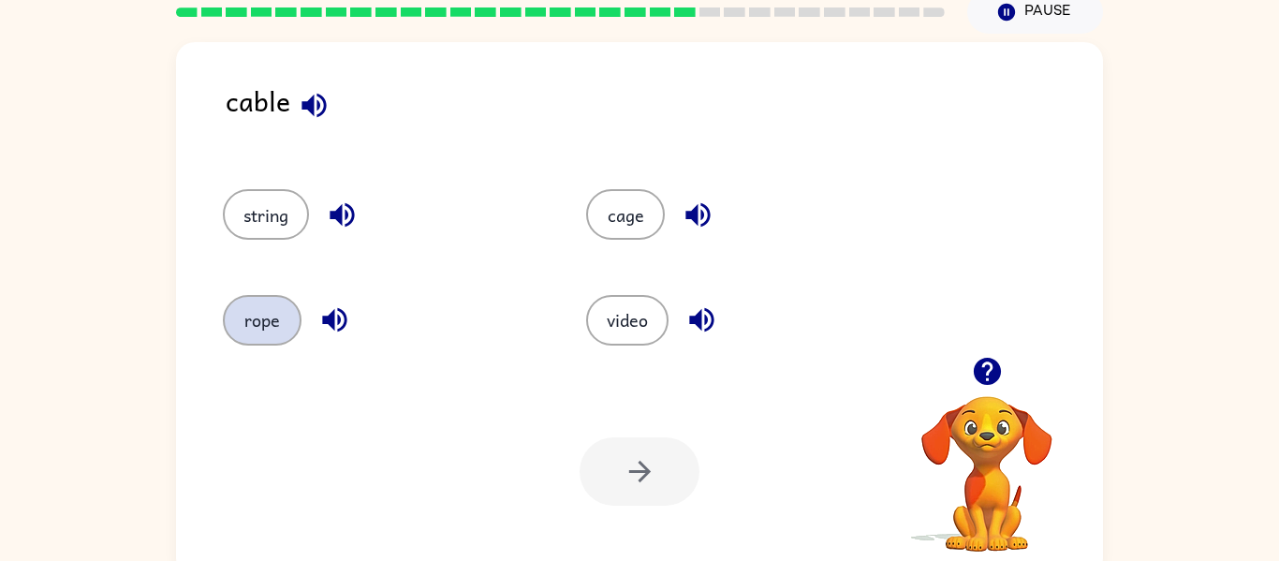
click at [273, 302] on button "rope" at bounding box center [262, 320] width 79 height 51
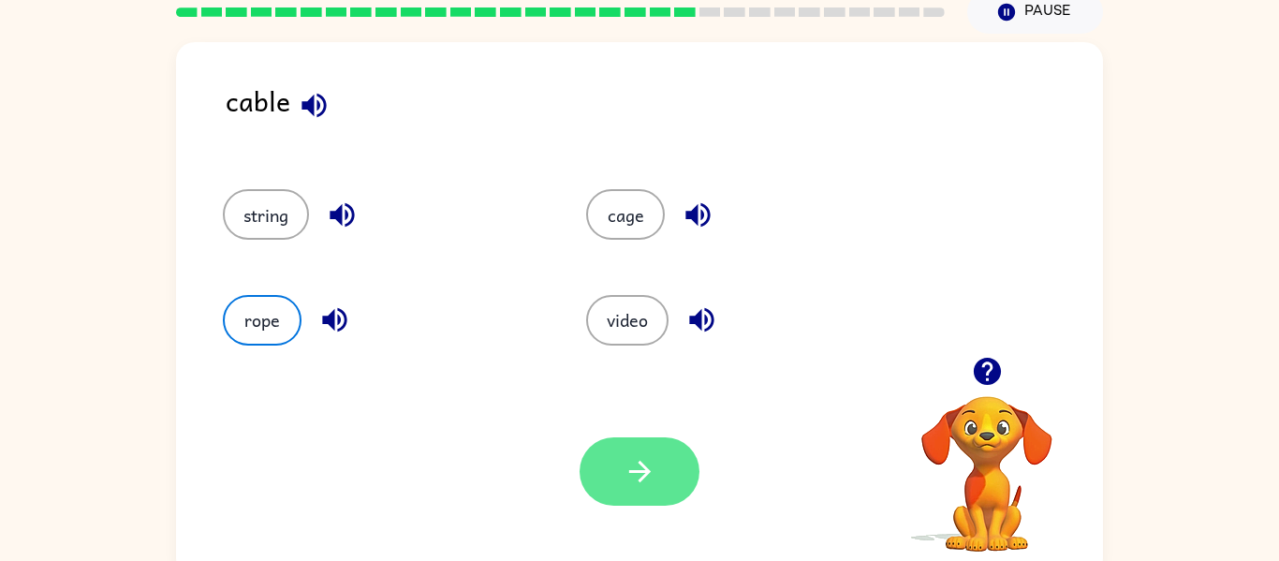
click at [615, 461] on button "button" at bounding box center [639, 471] width 120 height 68
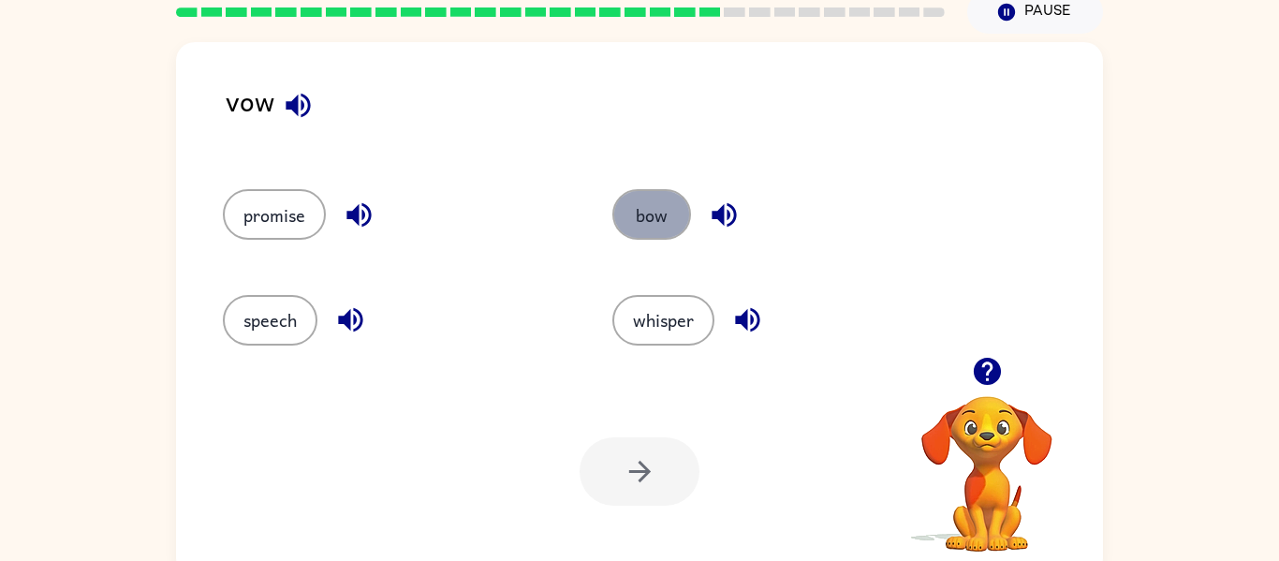
click at [645, 220] on button "bow" at bounding box center [651, 214] width 79 height 51
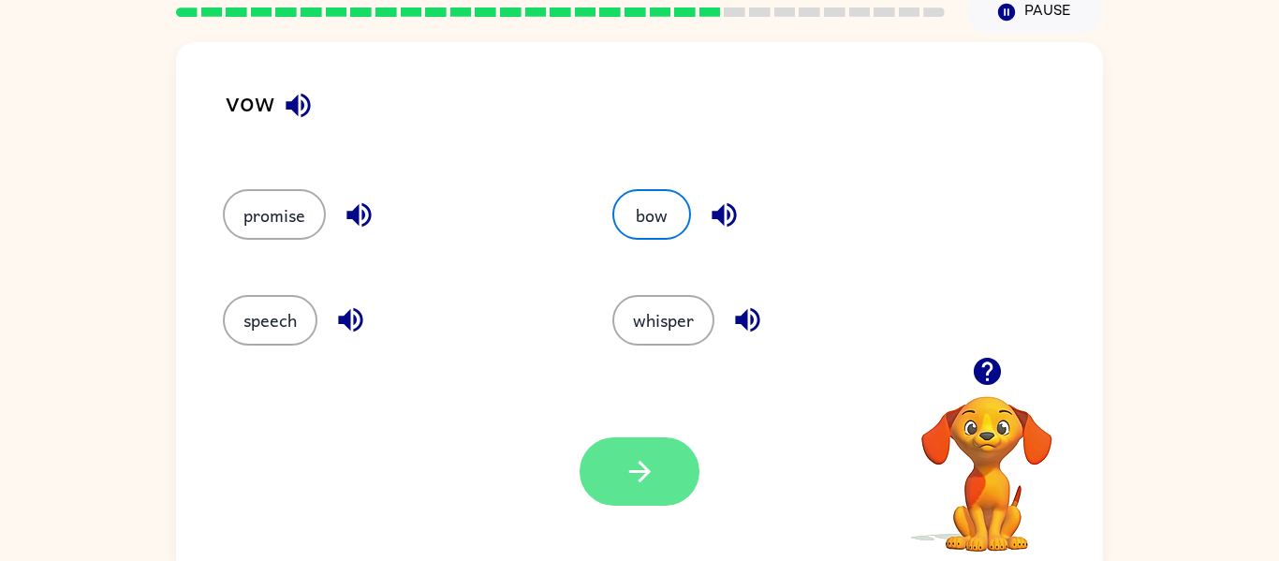
click at [614, 471] on button "button" at bounding box center [639, 471] width 120 height 68
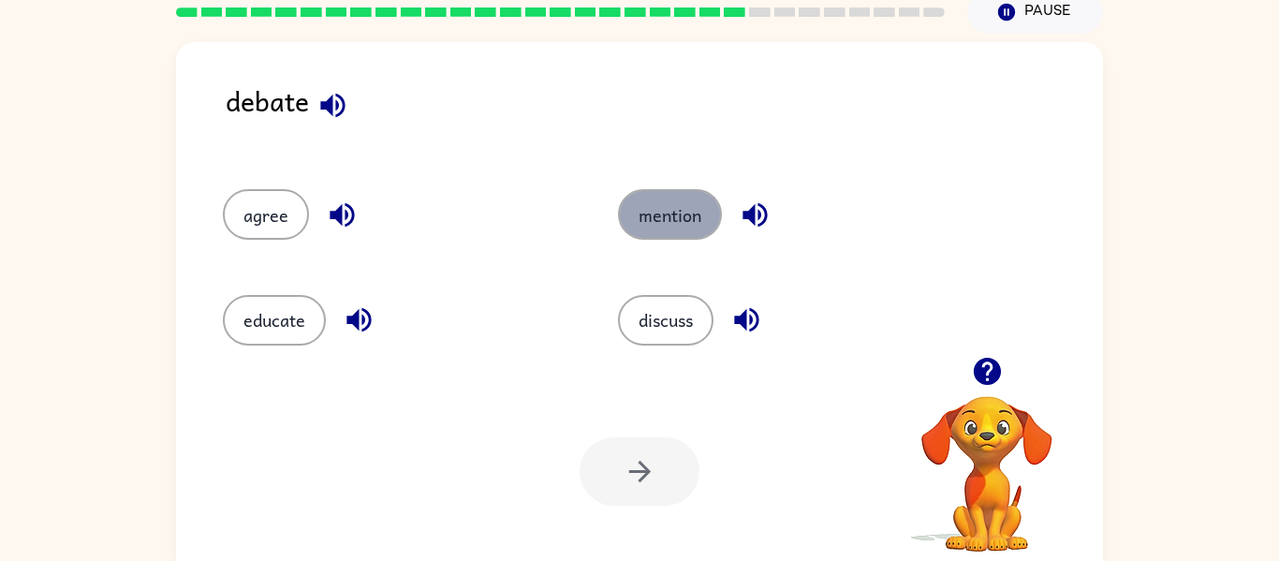
click at [656, 212] on button "mention" at bounding box center [670, 214] width 104 height 51
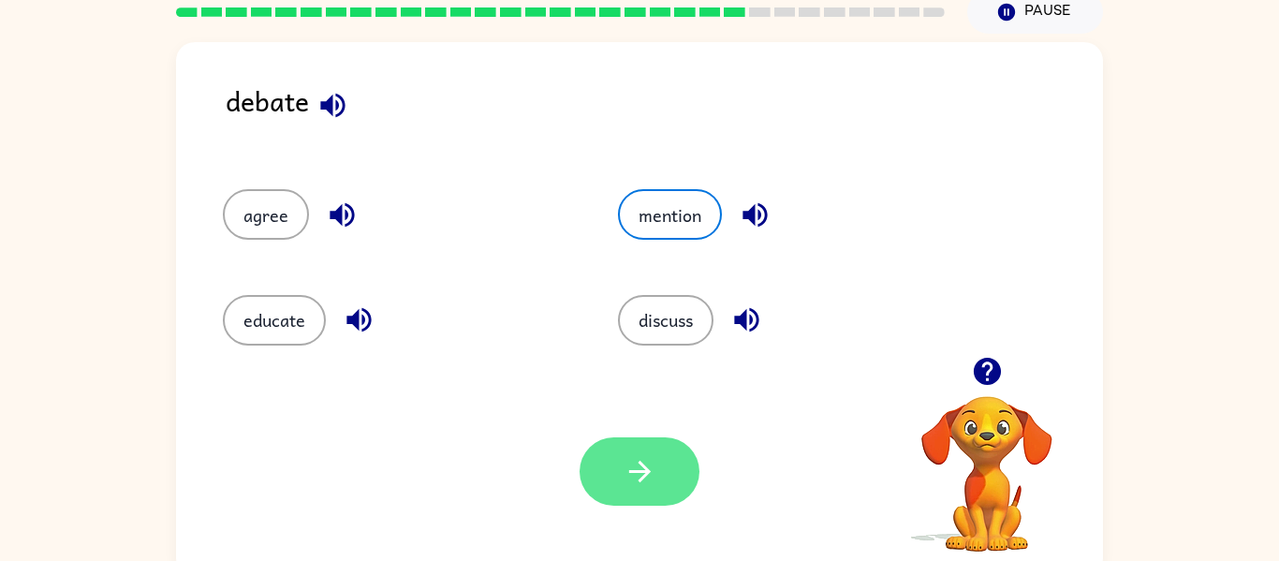
click at [604, 472] on button "button" at bounding box center [639, 471] width 120 height 68
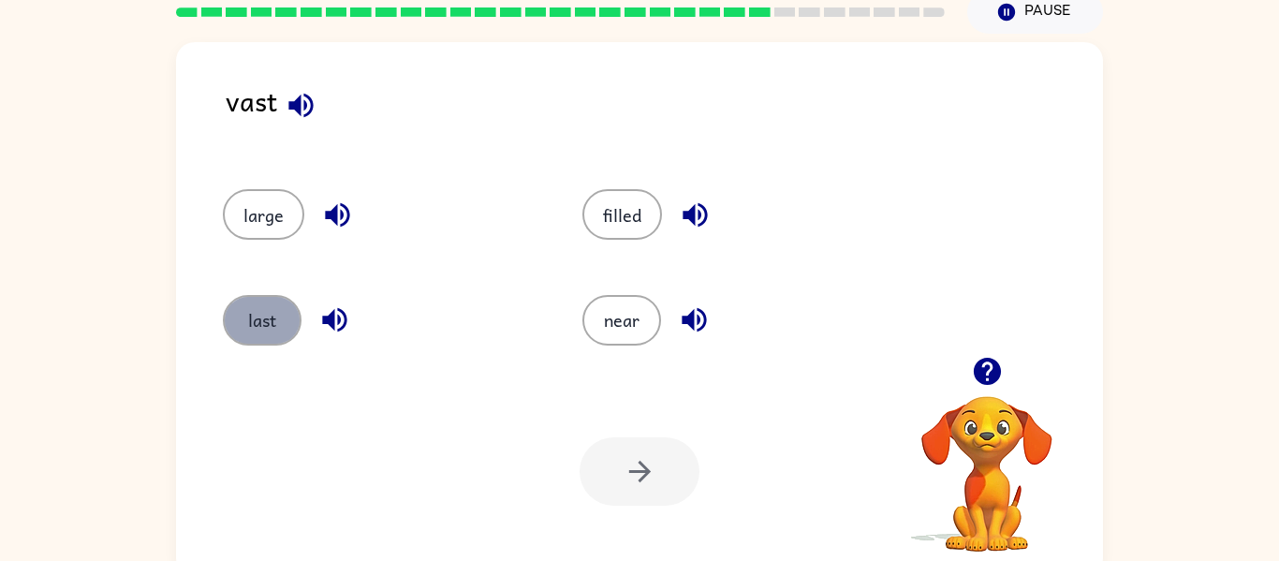
click at [270, 312] on button "last" at bounding box center [262, 320] width 79 height 51
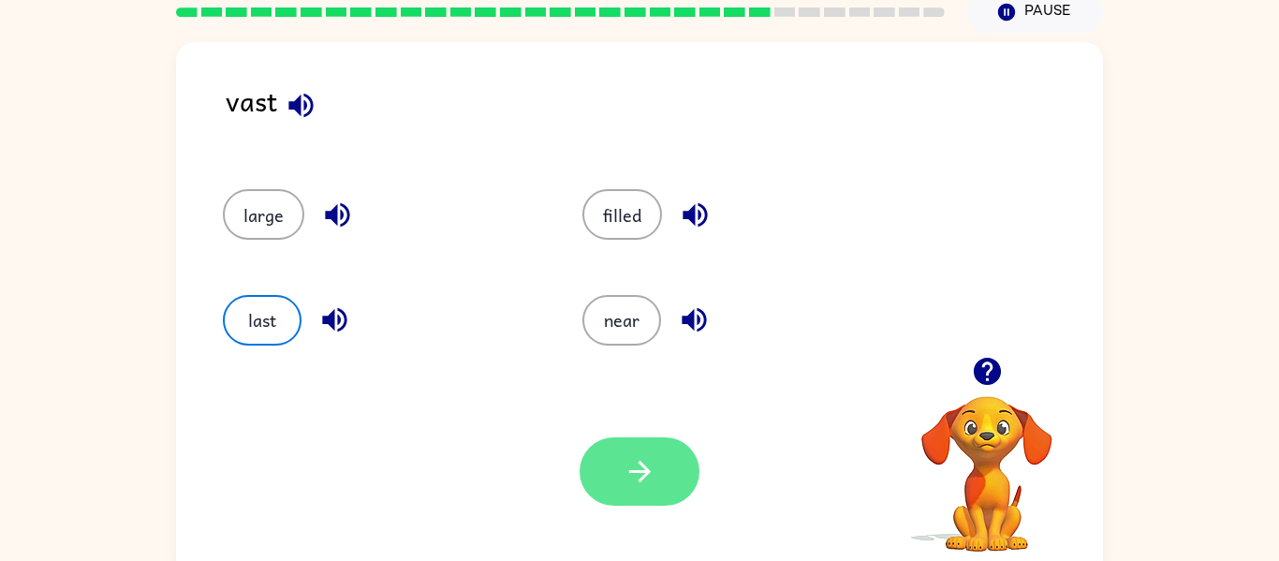
click at [646, 472] on icon "button" at bounding box center [639, 472] width 22 height 22
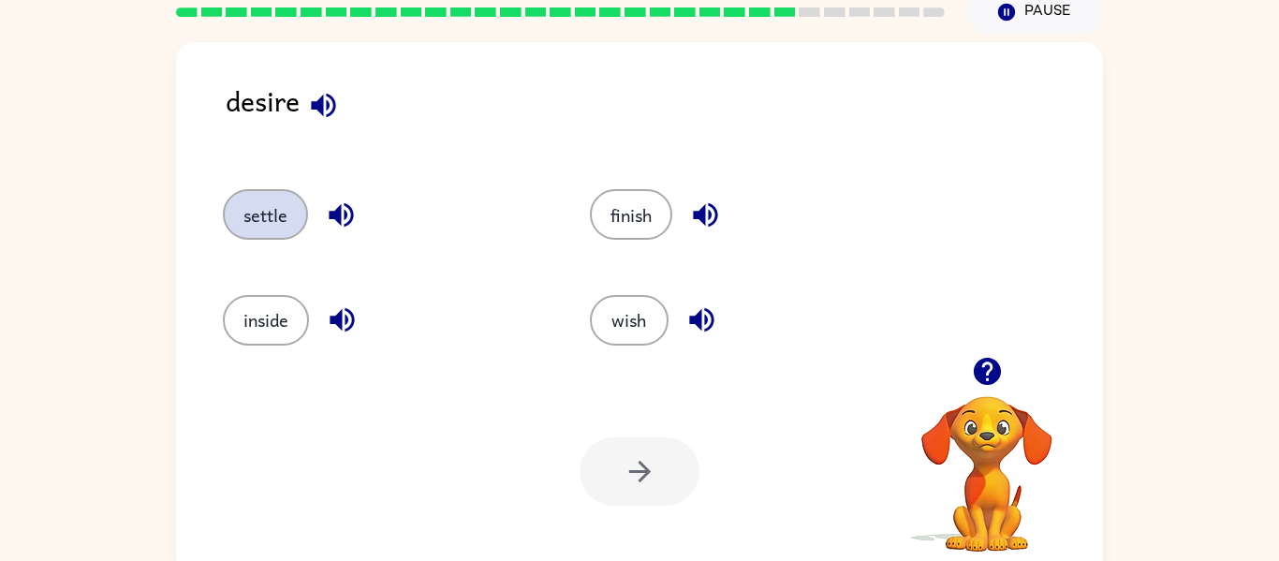
click at [299, 213] on button "settle" at bounding box center [265, 214] width 85 height 51
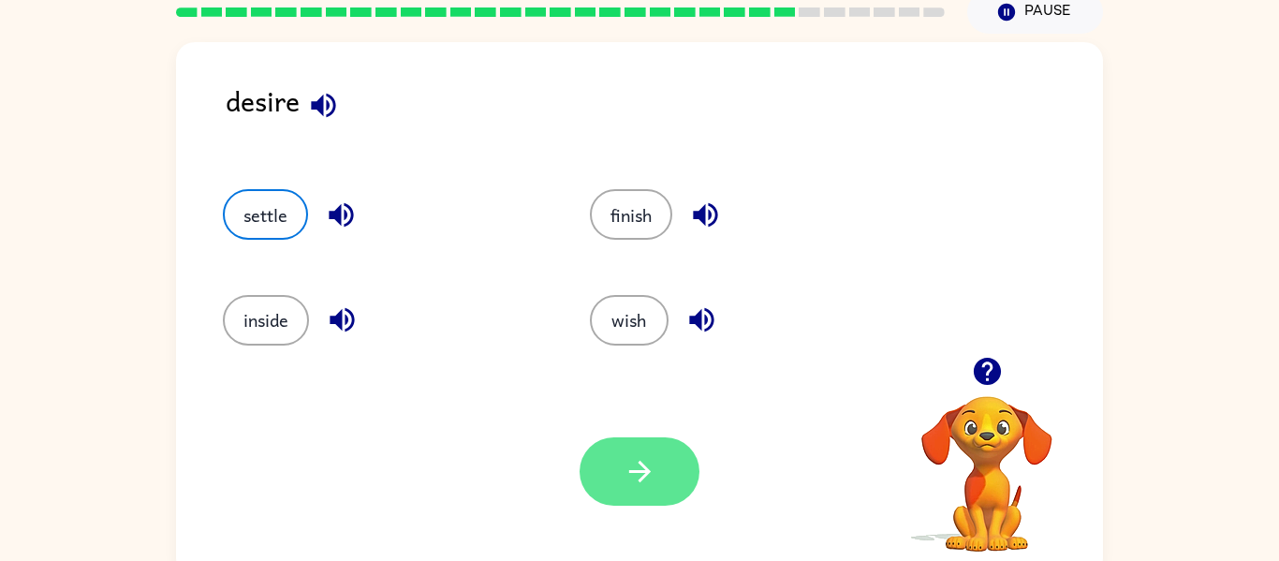
click at [660, 480] on button "button" at bounding box center [639, 471] width 120 height 68
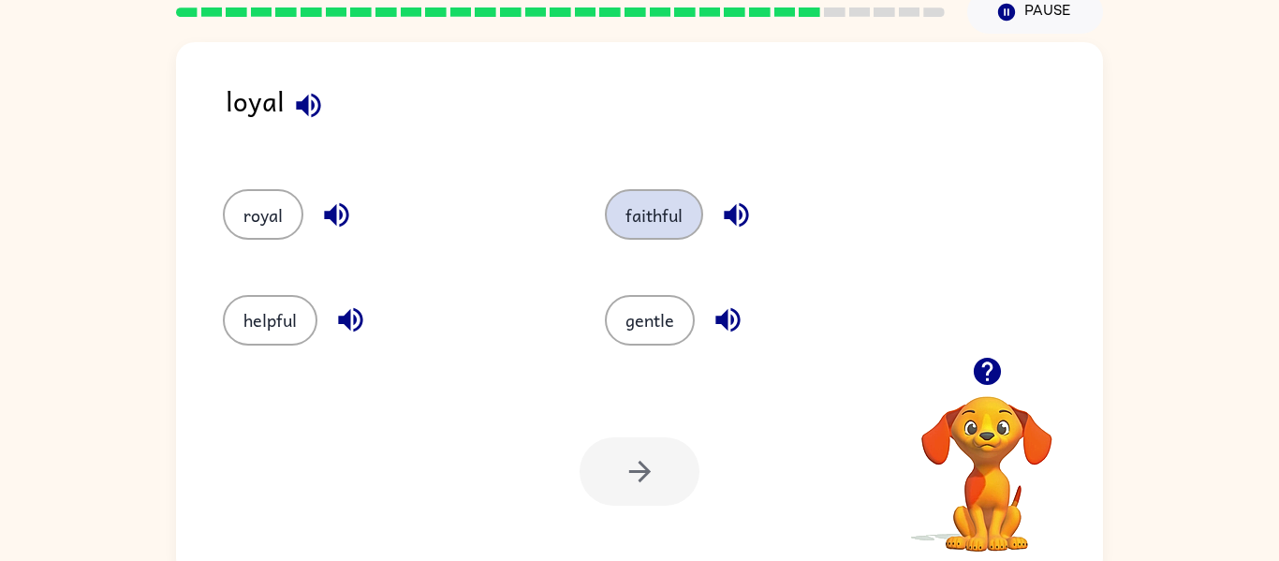
click at [658, 197] on button "faithful" at bounding box center [654, 214] width 98 height 51
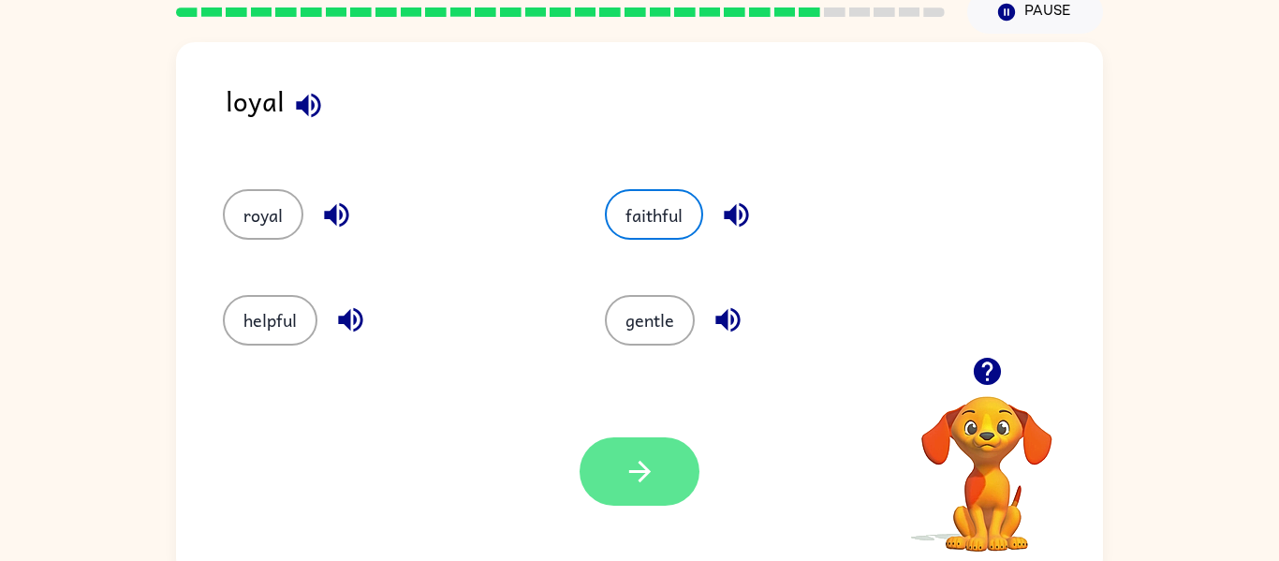
click at [592, 443] on button "button" at bounding box center [639, 471] width 120 height 68
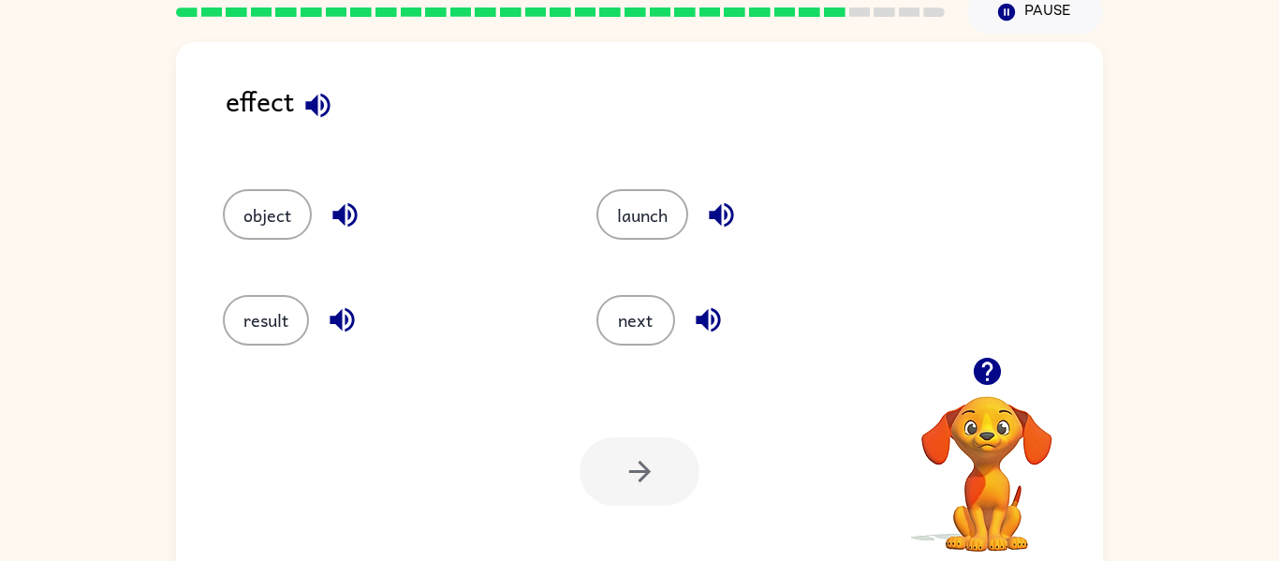
click at [683, 190] on div "launch" at bounding box center [761, 214] width 330 height 51
click at [665, 202] on button "launch" at bounding box center [642, 214] width 92 height 51
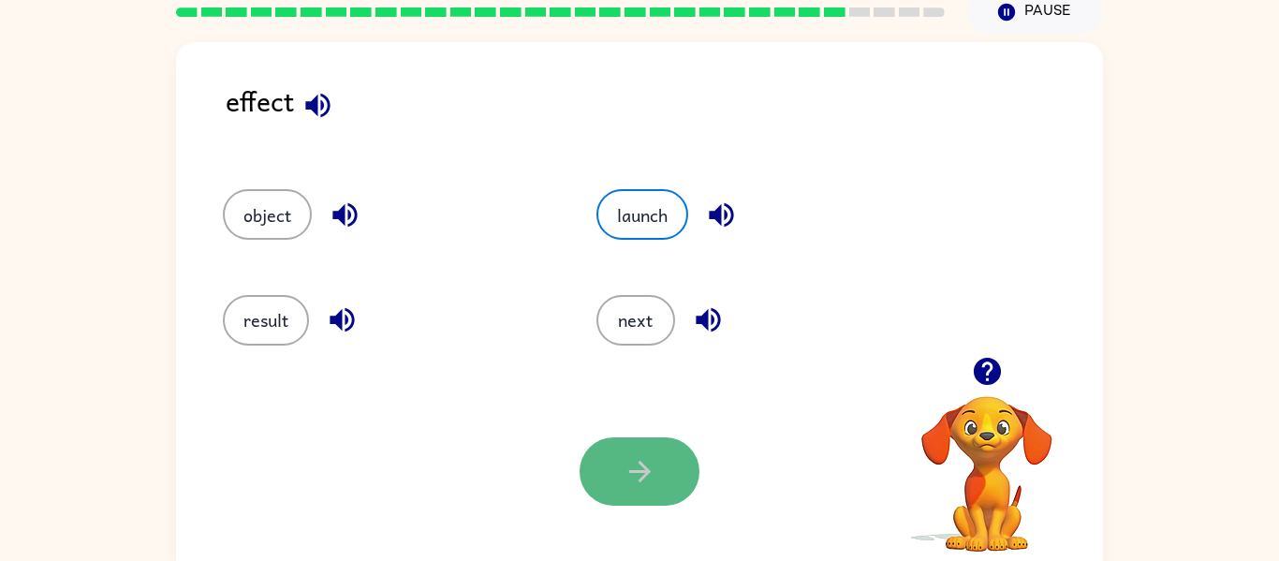
click at [630, 494] on button "button" at bounding box center [639, 471] width 120 height 68
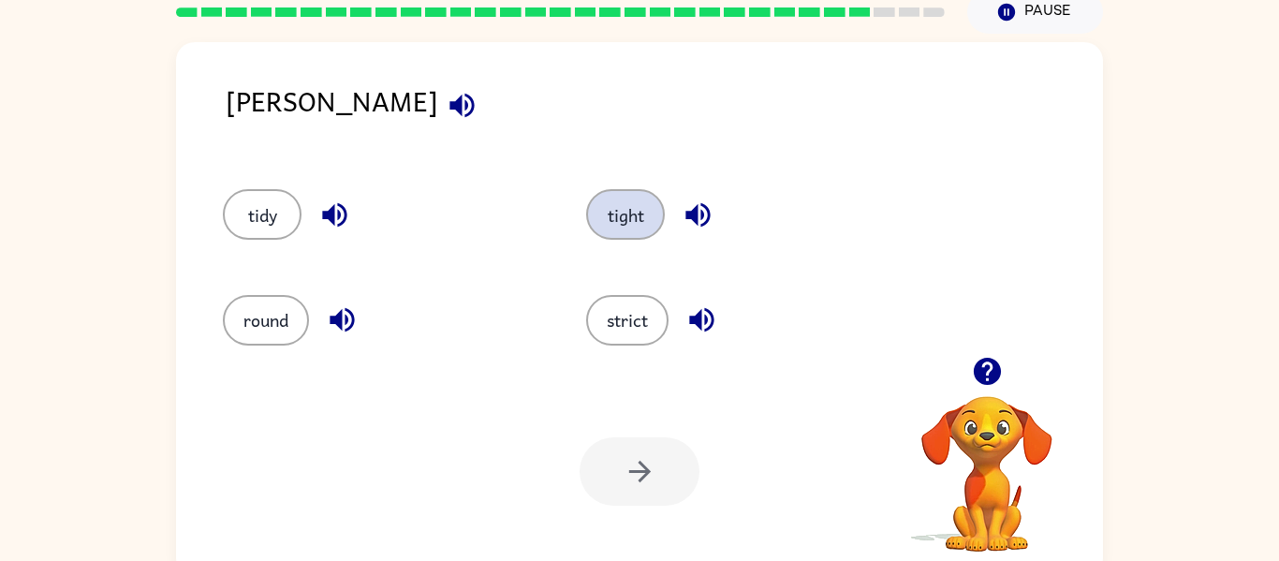
click at [629, 211] on button "tight" at bounding box center [625, 214] width 79 height 51
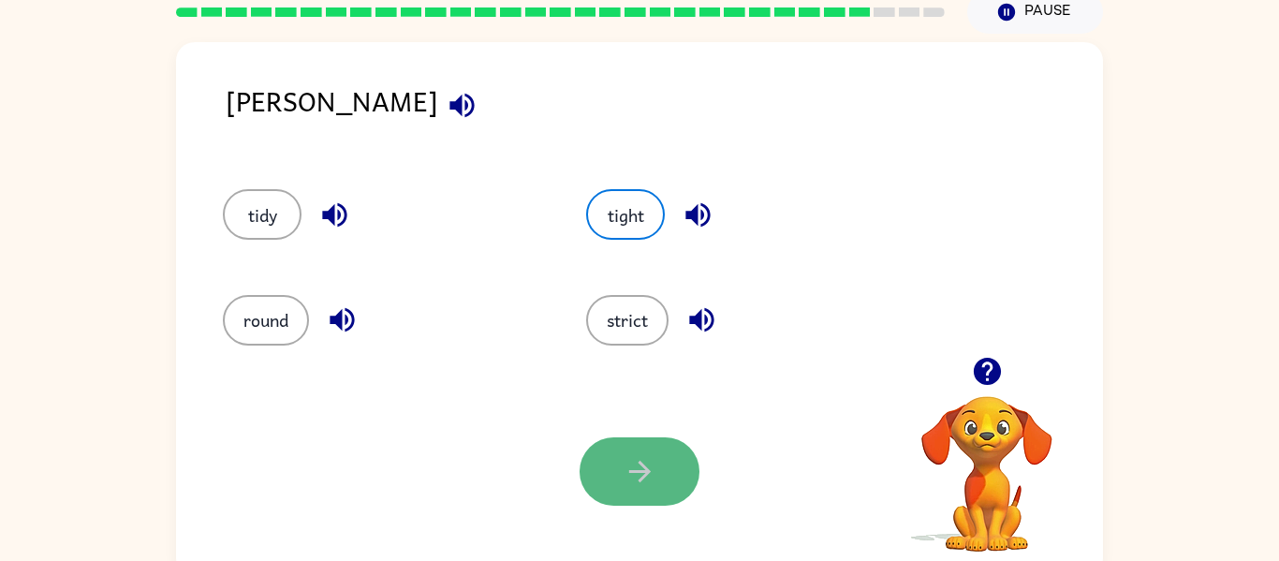
click at [645, 476] on icon "button" at bounding box center [639, 471] width 33 height 33
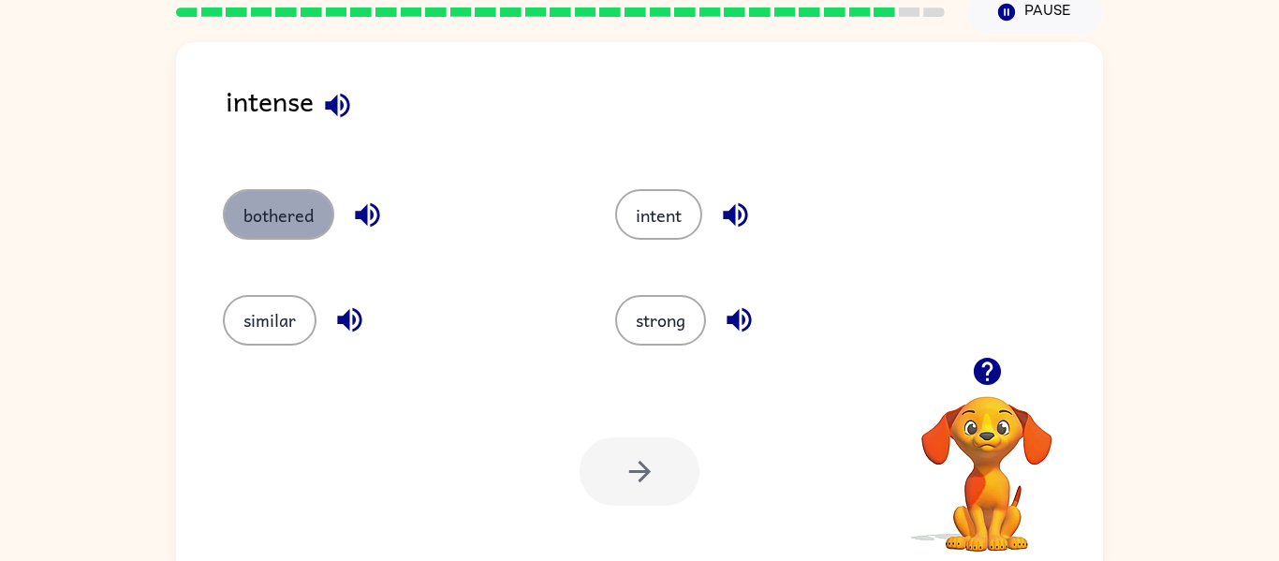
click at [317, 223] on button "bothered" at bounding box center [278, 214] width 111 height 51
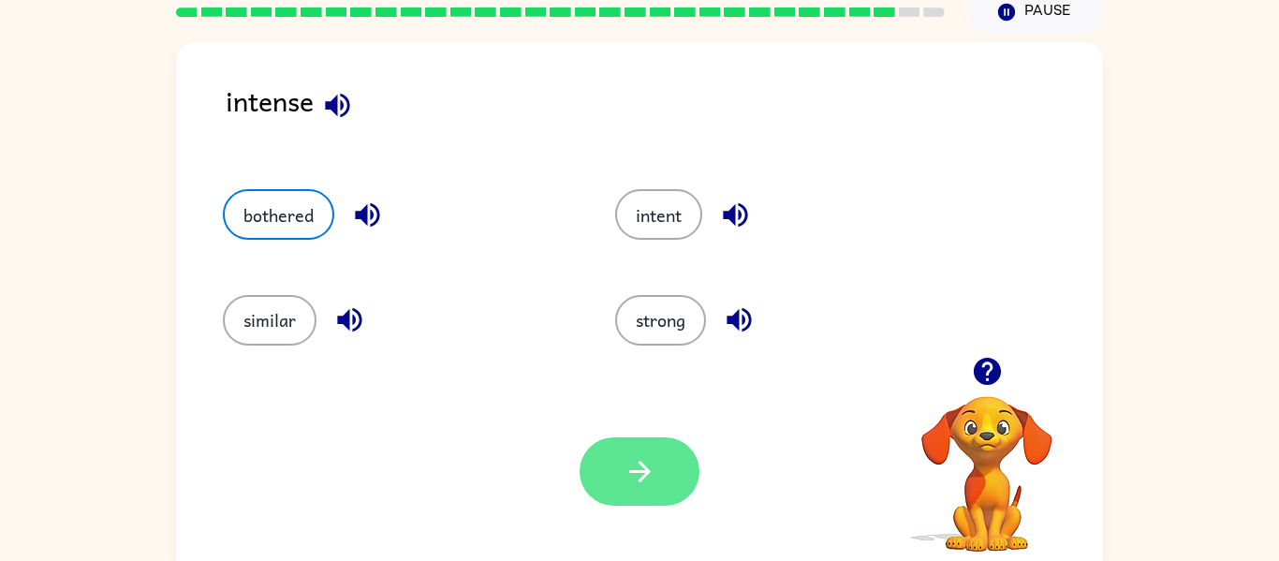
click at [676, 477] on button "button" at bounding box center [639, 471] width 120 height 68
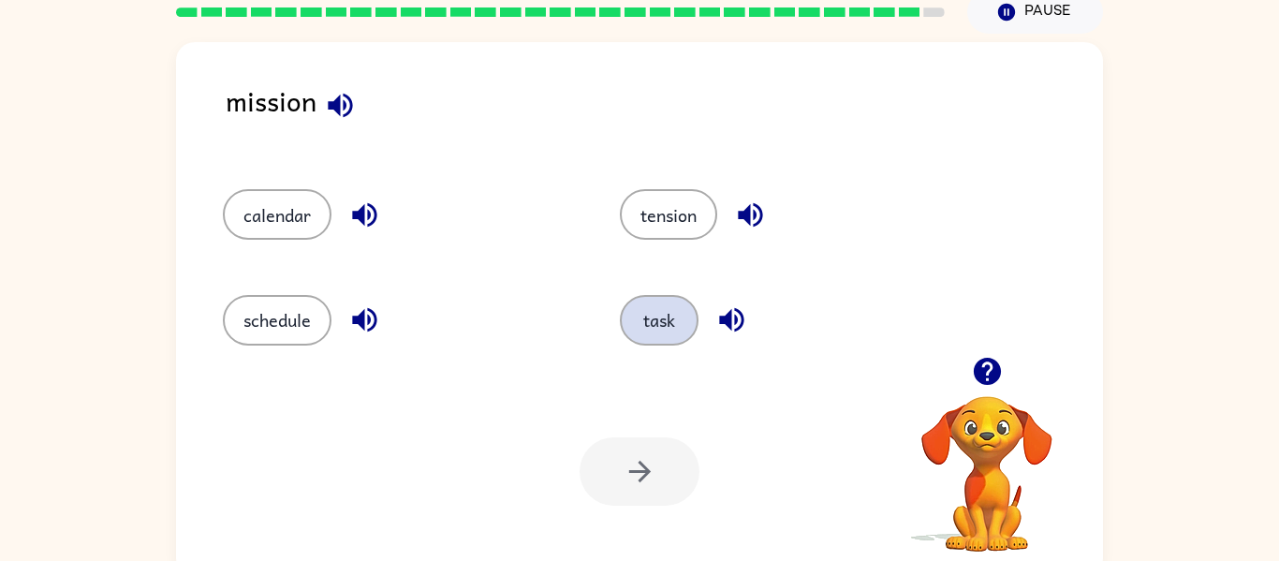
click at [646, 314] on button "task" at bounding box center [659, 320] width 79 height 51
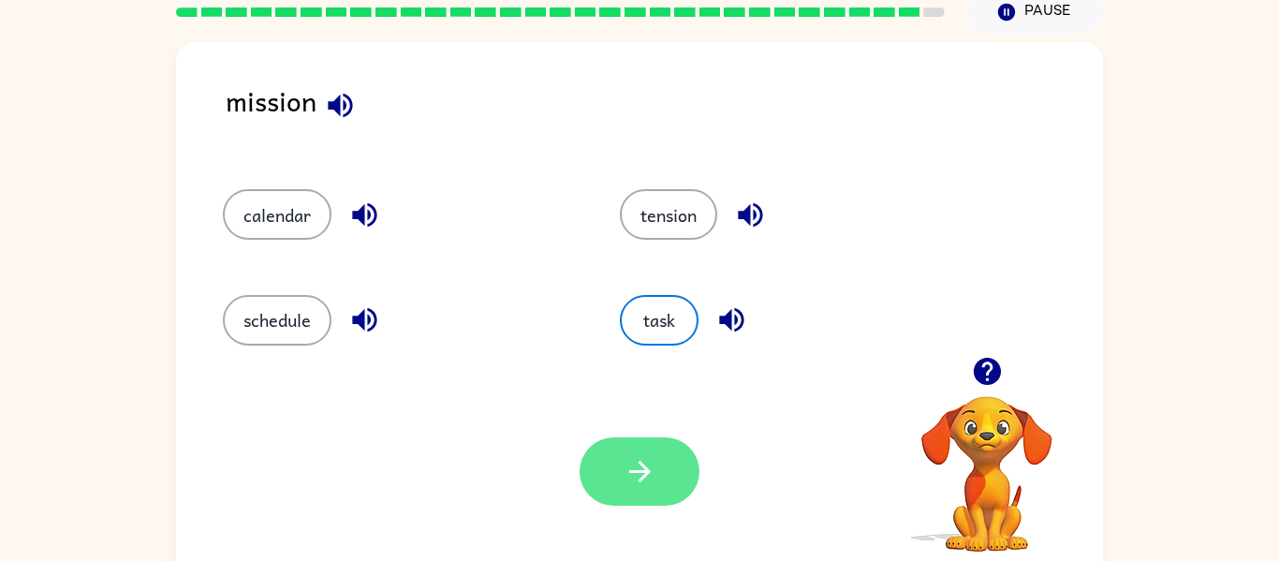
click at [658, 460] on button "button" at bounding box center [639, 471] width 120 height 68
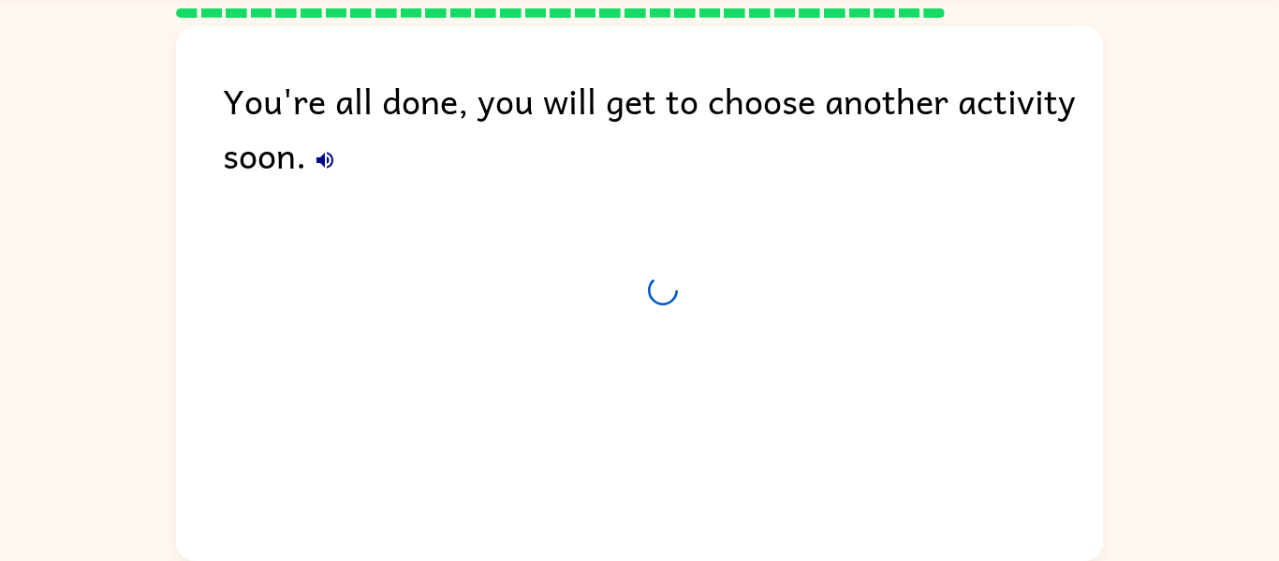
scroll to position [64, 0]
